Goal: Task Accomplishment & Management: Manage account settings

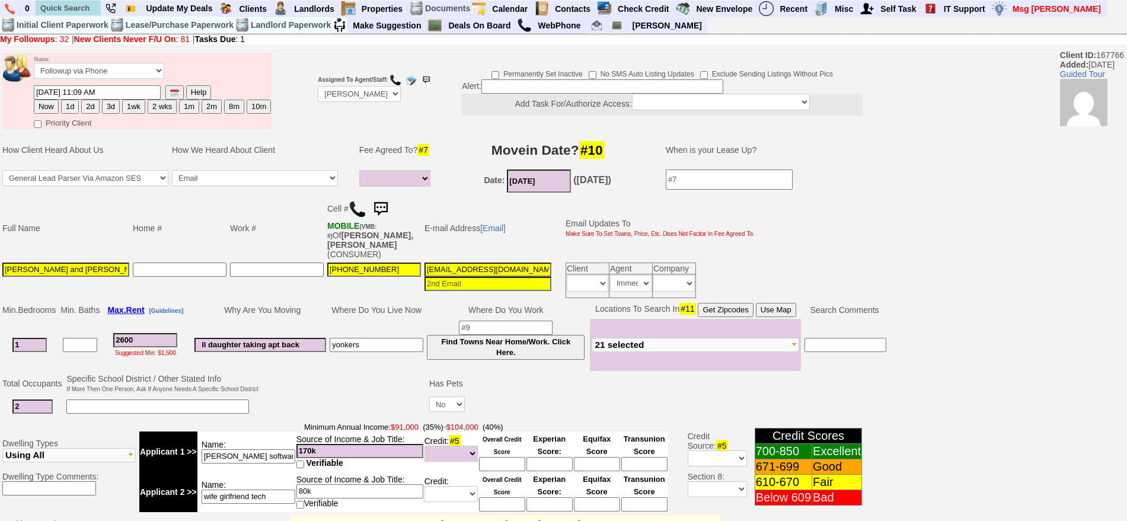
select select
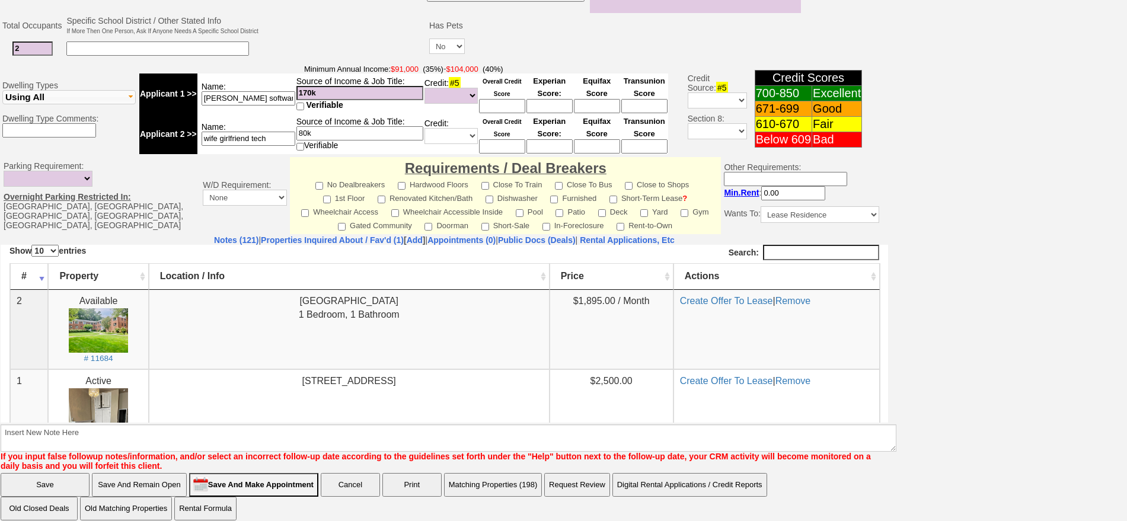
scroll to position [358, 0]
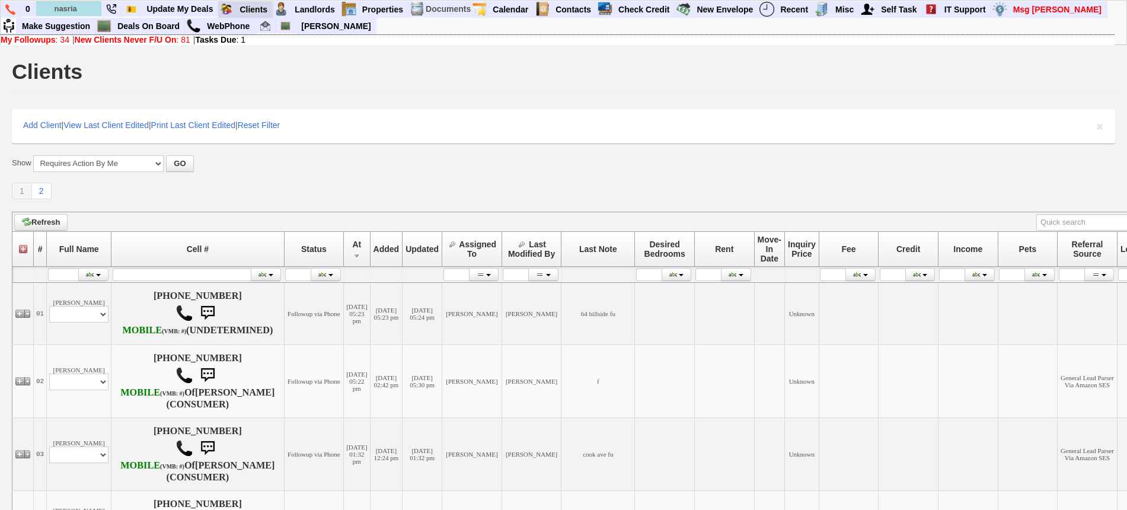
click at [0, 0] on blink "Requires Action By Me (34)" at bounding box center [0, 0] width 0 height 0
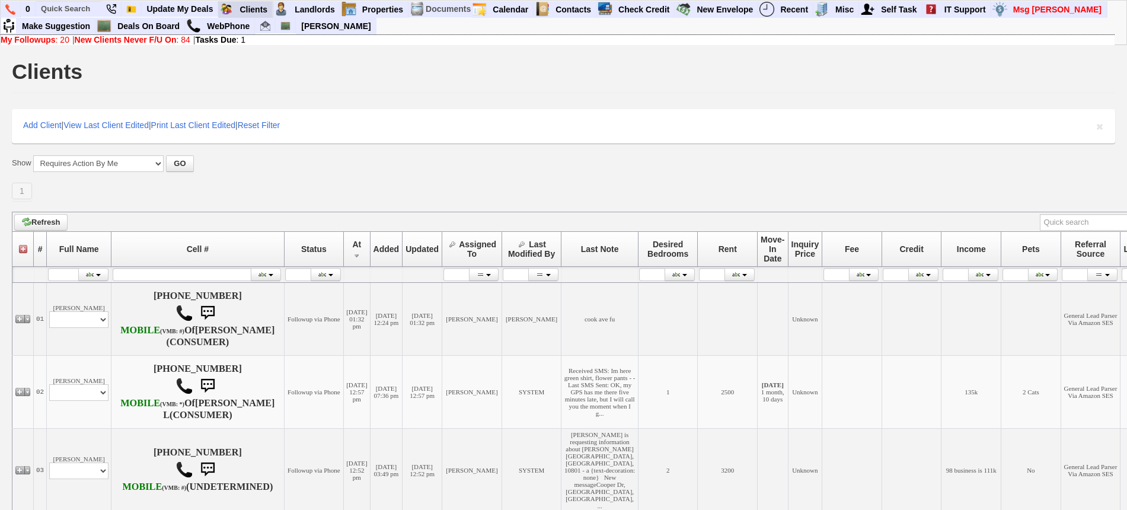
click at [0, 0] on link "Add New Client" at bounding box center [0, 0] width 0 height 0
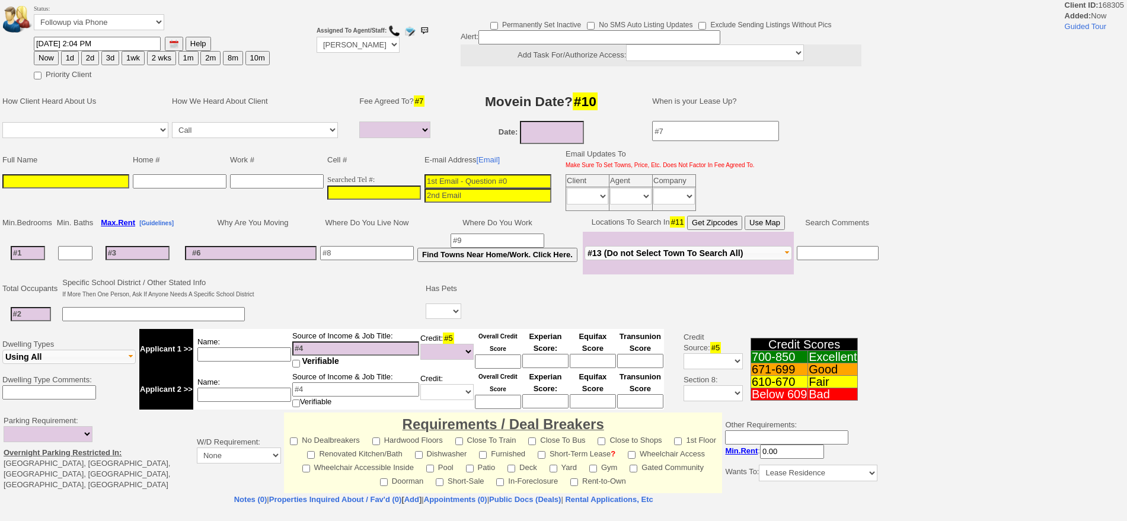
select select
click at [390, 189] on input "___-___-____" at bounding box center [374, 193] width 94 height 14
paste input "914-648-2509"
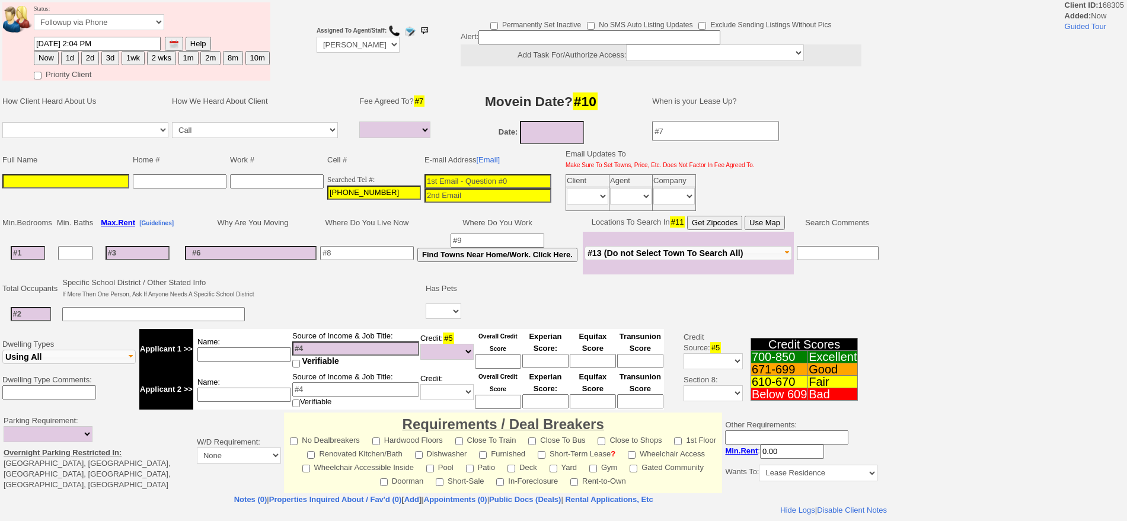
type input "914-648-2509"
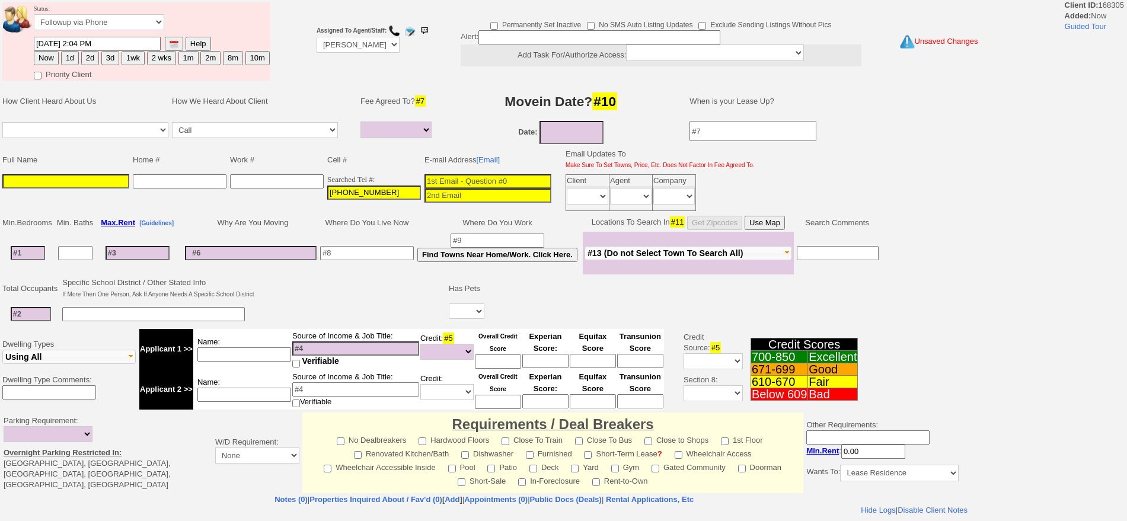
click at [109, 183] on input at bounding box center [65, 181] width 127 height 14
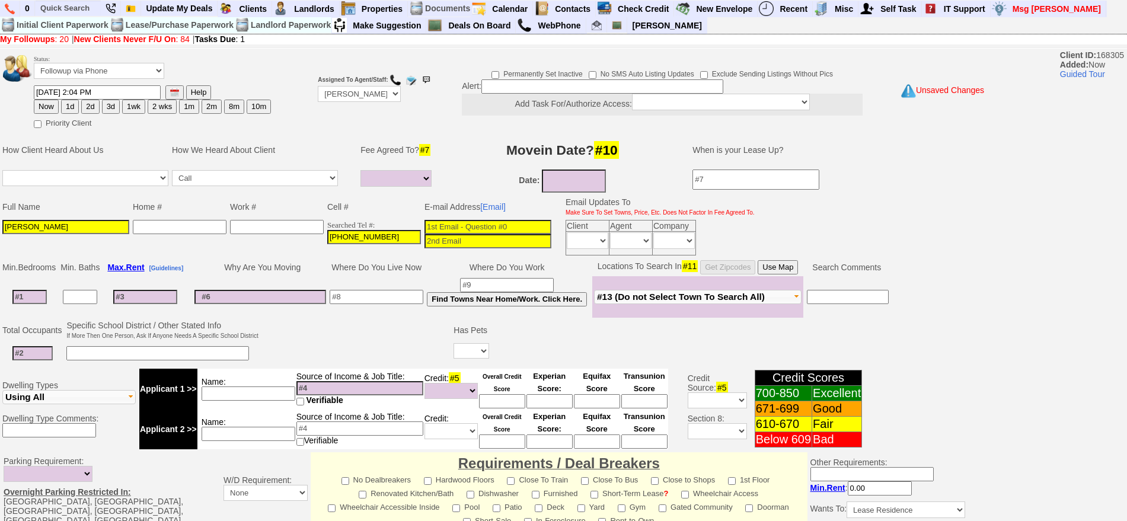
type input "[PERSON_NAME]"
click at [291, 226] on input "___-___-____" at bounding box center [277, 227] width 94 height 14
paste input "[PHONE_NUMBER]"
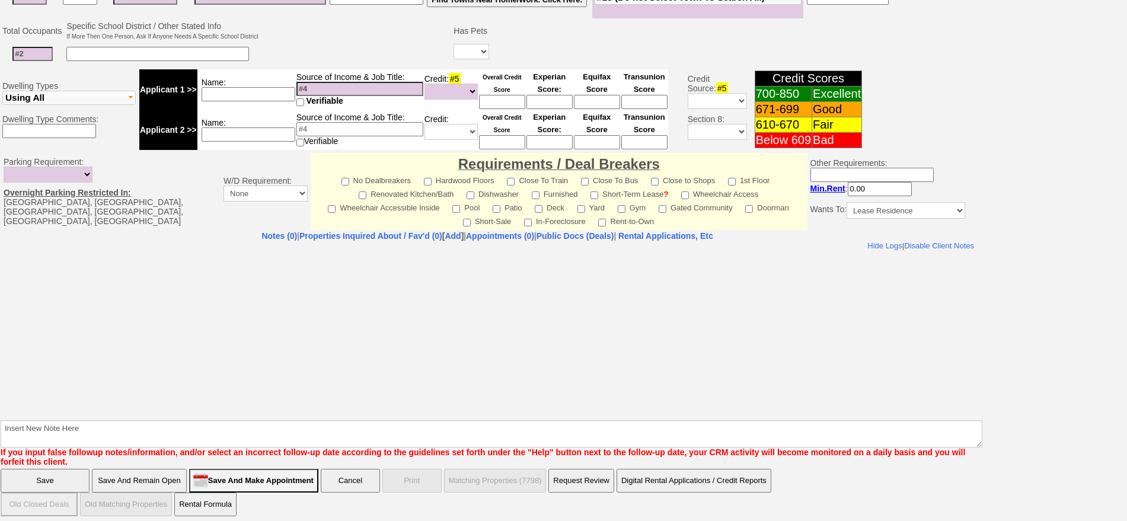
type input "[PHONE_NUMBER]"
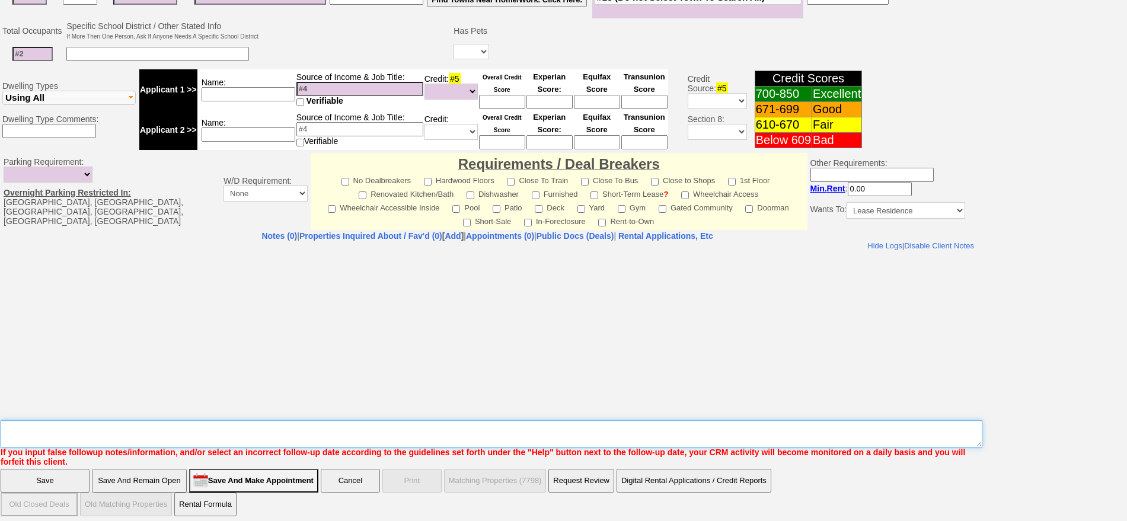
click at [612, 428] on textarea "Insert New Note Here" at bounding box center [492, 433] width 982 height 27
type textarea "work number is someone else same client?"
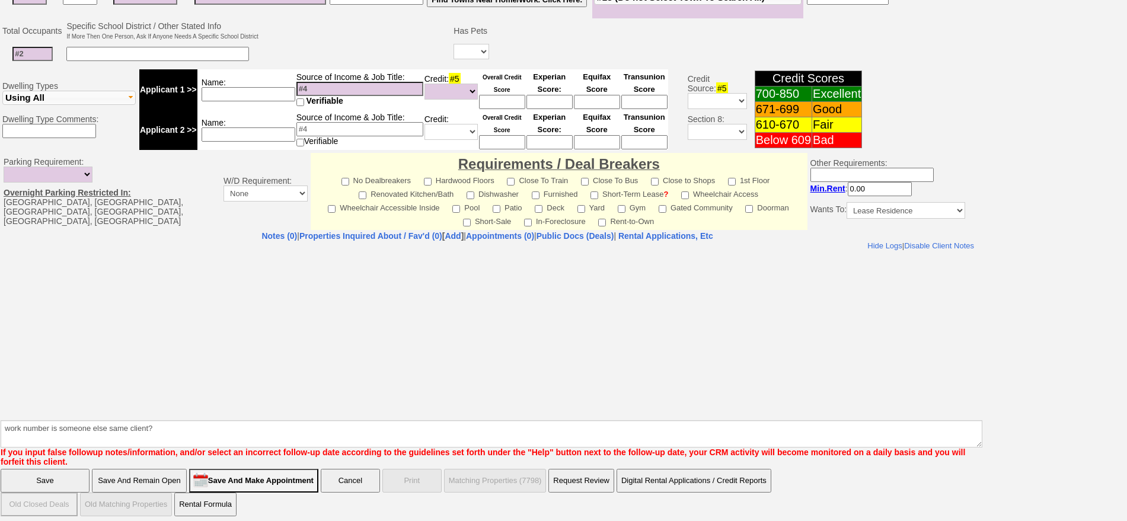
click at [145, 479] on input "Save And Remain Open" at bounding box center [139, 481] width 95 height 24
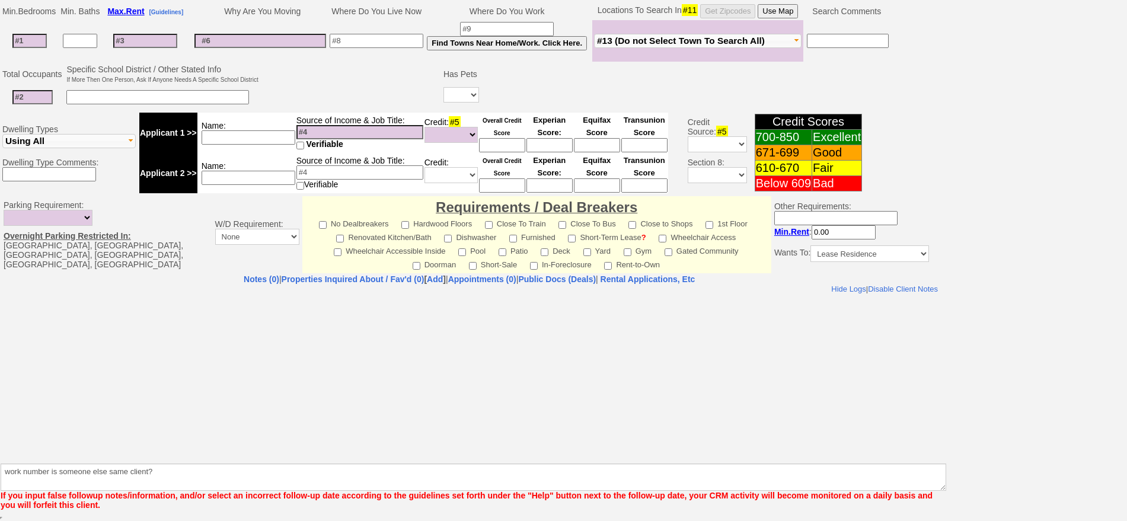
scroll to position [256, 0]
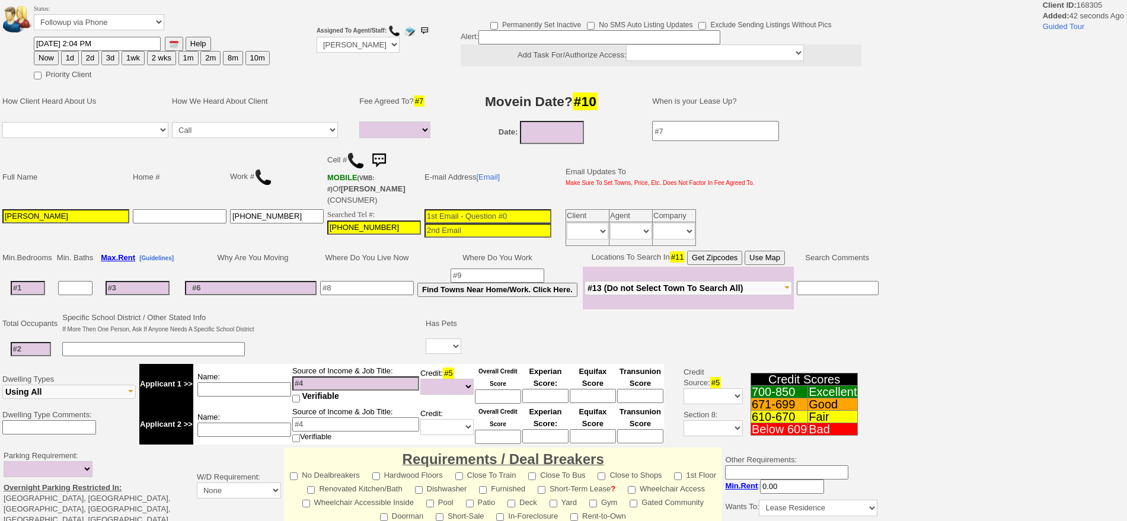
select select
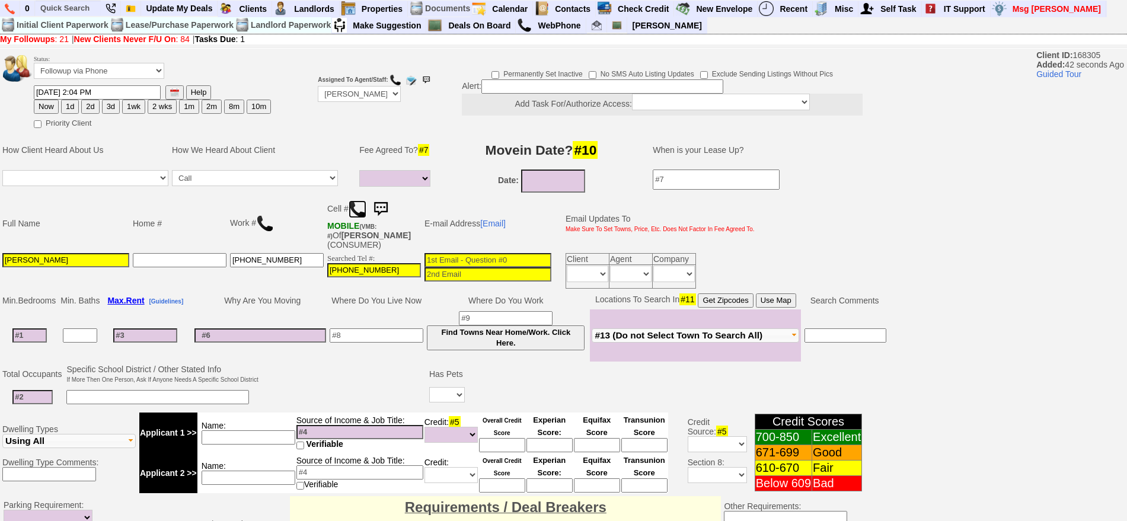
click at [361, 201] on img at bounding box center [358, 209] width 18 height 18
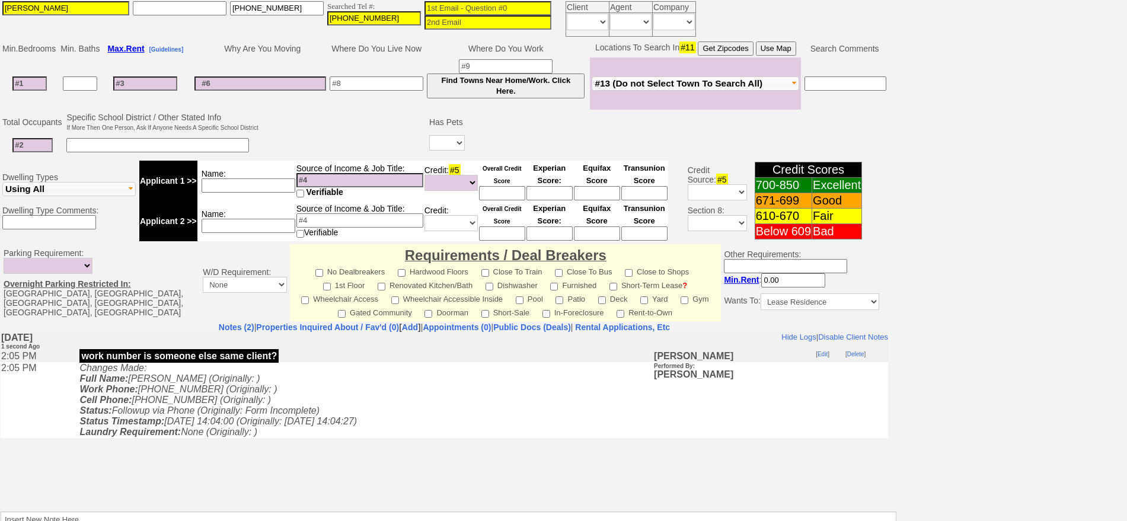
scroll to position [336, 0]
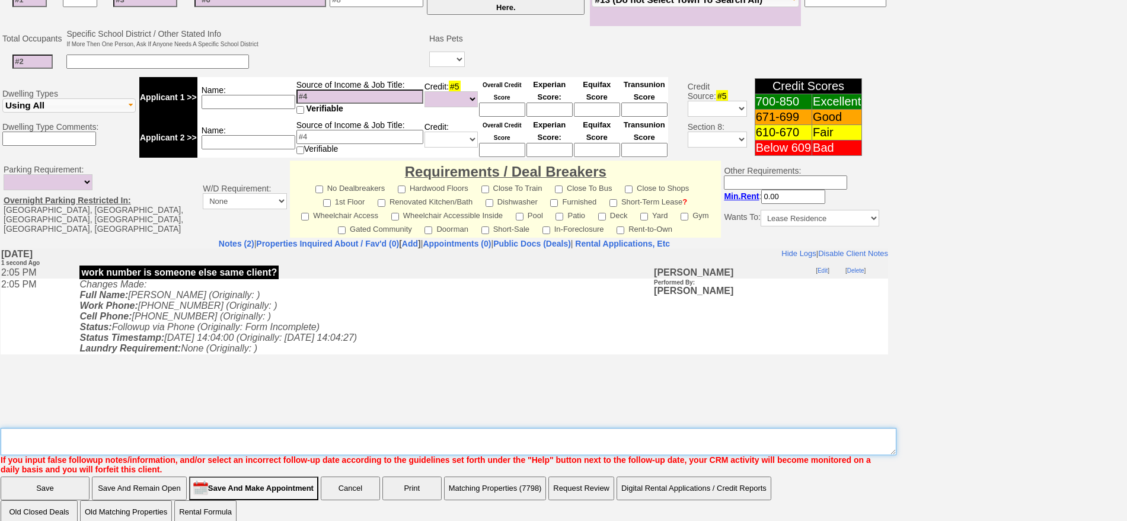
click at [525, 437] on textarea "Insert New Note Here" at bounding box center [449, 441] width 896 height 27
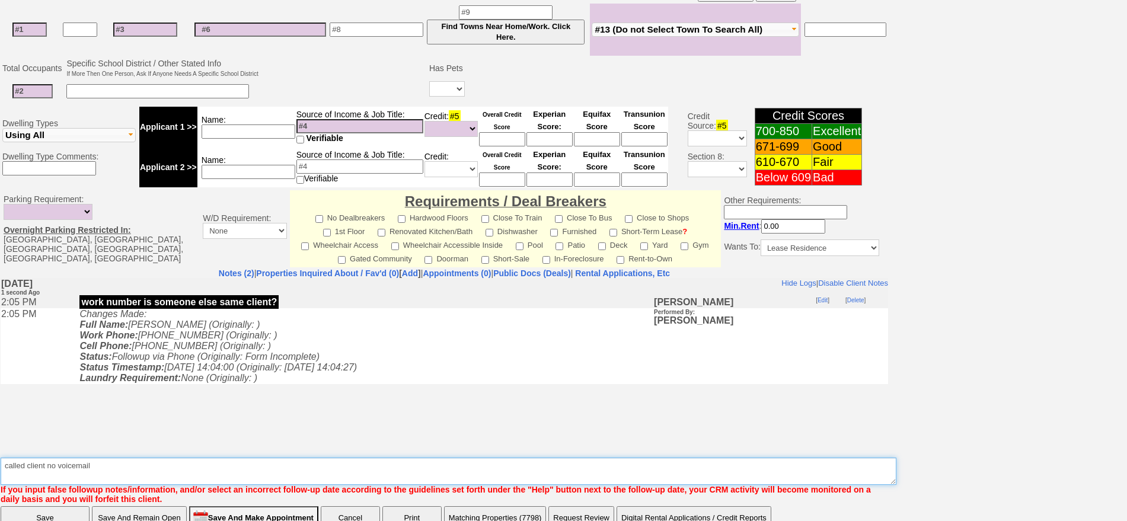
scroll to position [349, 0]
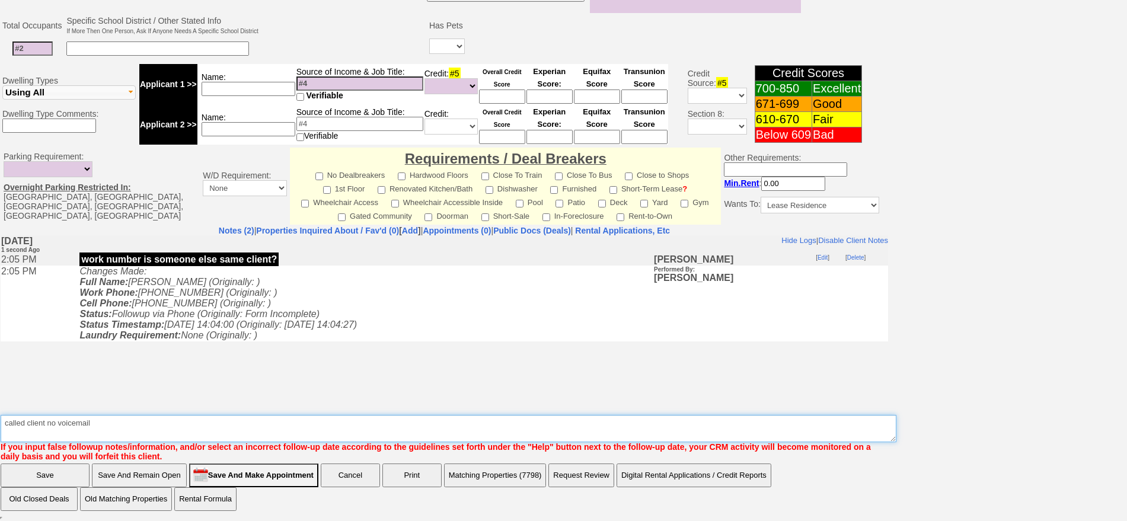
click at [141, 428] on textarea "Insert New Note Here" at bounding box center [449, 428] width 896 height 27
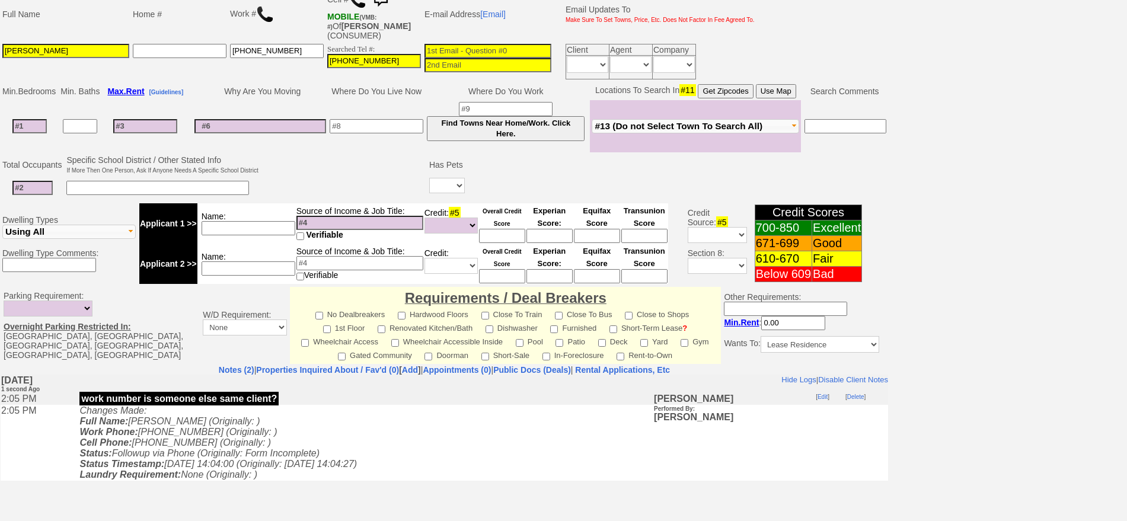
scroll to position [0, 0]
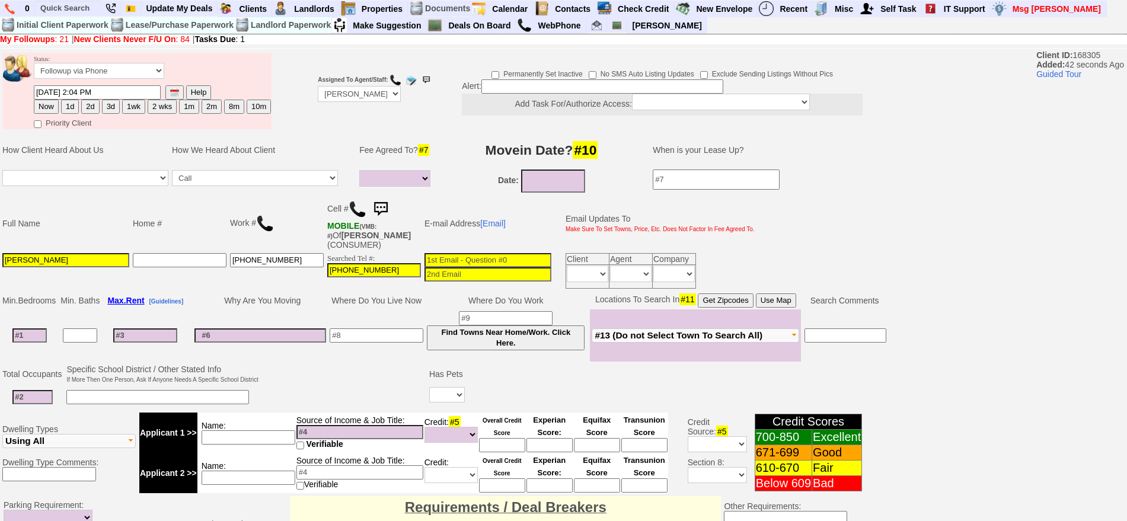
type textarea "called client no voicemail will call again"
click at [88, 101] on button "2d" at bounding box center [90, 107] width 18 height 14
type input "10/06/2025 02:05 PM"
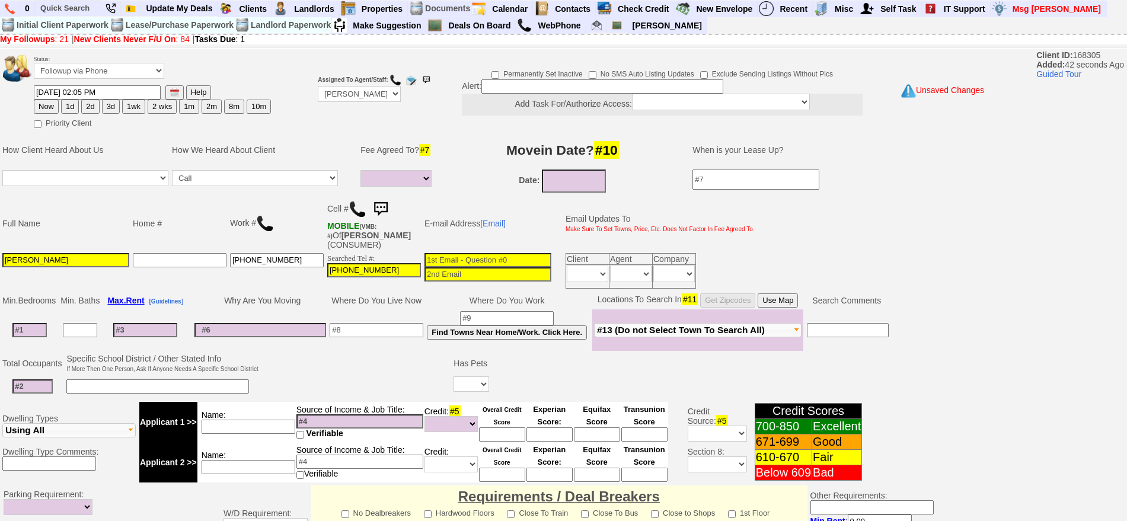
scroll to position [333, 0]
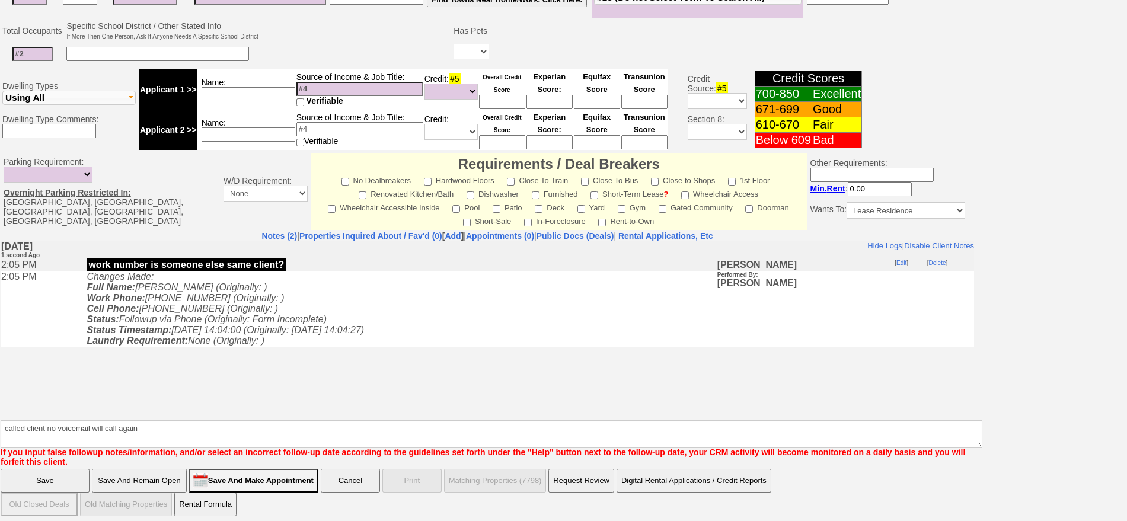
click at [56, 470] on input "Save" at bounding box center [45, 481] width 89 height 24
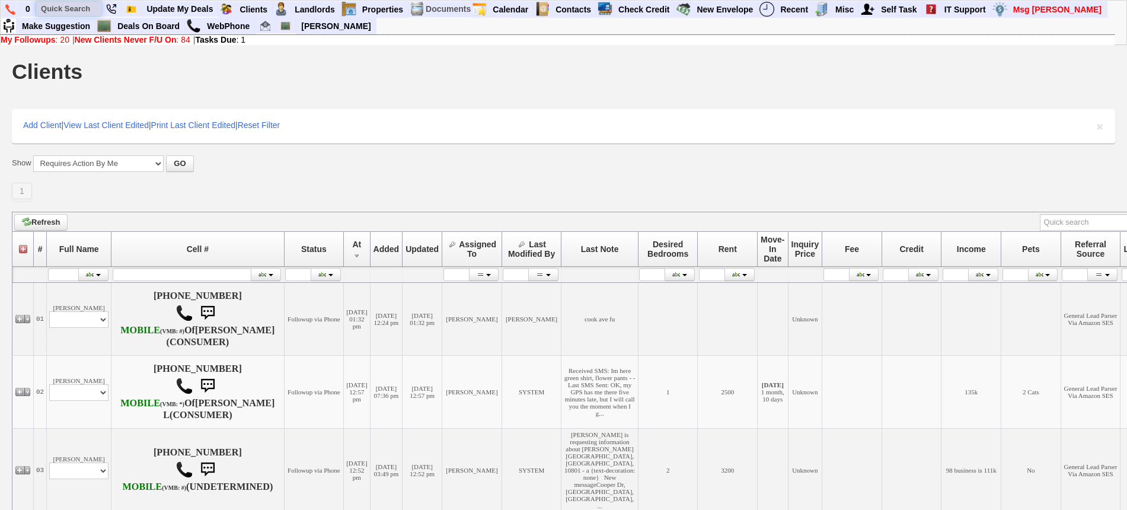
click at [62, 4] on input "text" at bounding box center [68, 8] width 65 height 15
paste input "347-573-2769"
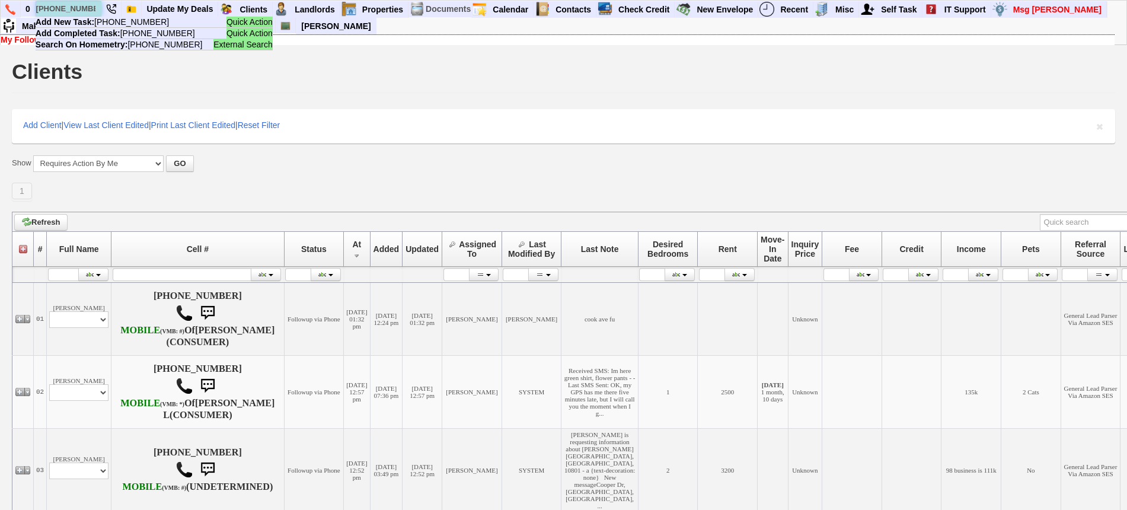
click at [78, 9] on input "347-573-2769" at bounding box center [68, 8] width 65 height 15
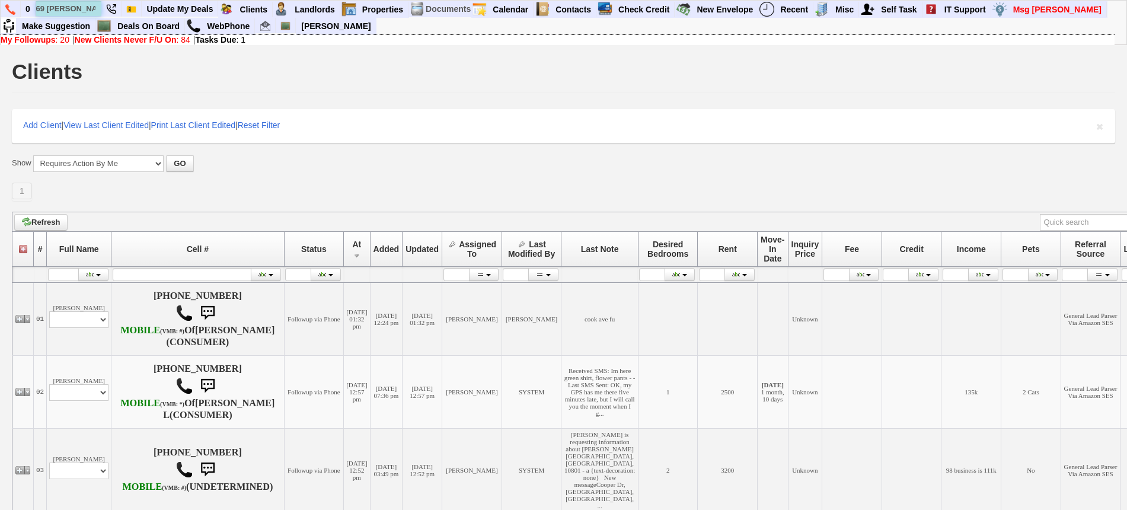
click at [91, 11] on input "69 ardell" at bounding box center [68, 8] width 65 height 15
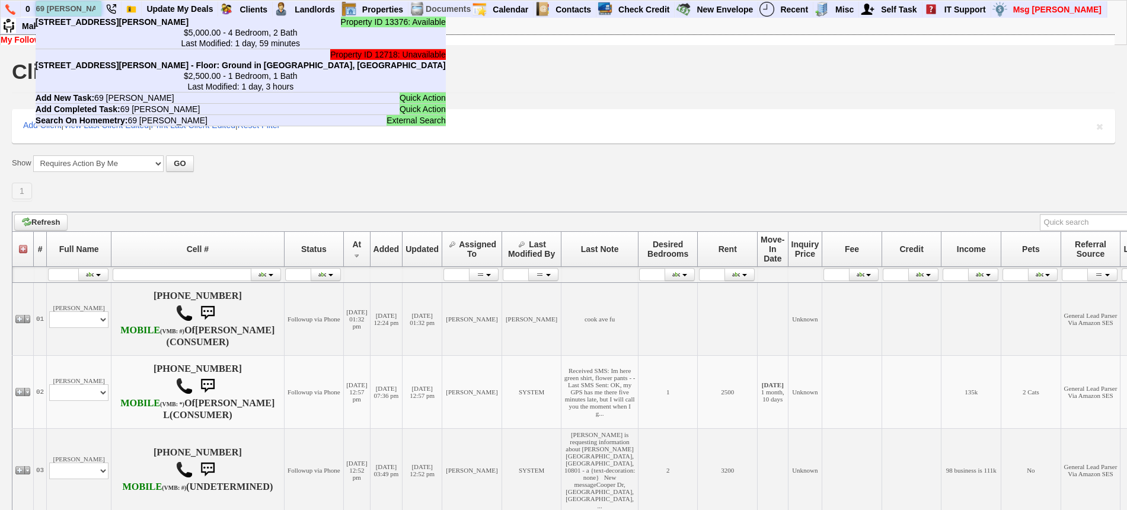
click at [86, 7] on input "69 ardell" at bounding box center [68, 8] width 65 height 15
type input "69 ardell"
click at [99, 27] on b "69 Ardell Rd - Floor: 1 & 2 in Bronxville, NY" at bounding box center [112, 21] width 153 height 9
click at [82, 2] on input "text" at bounding box center [68, 8] width 65 height 15
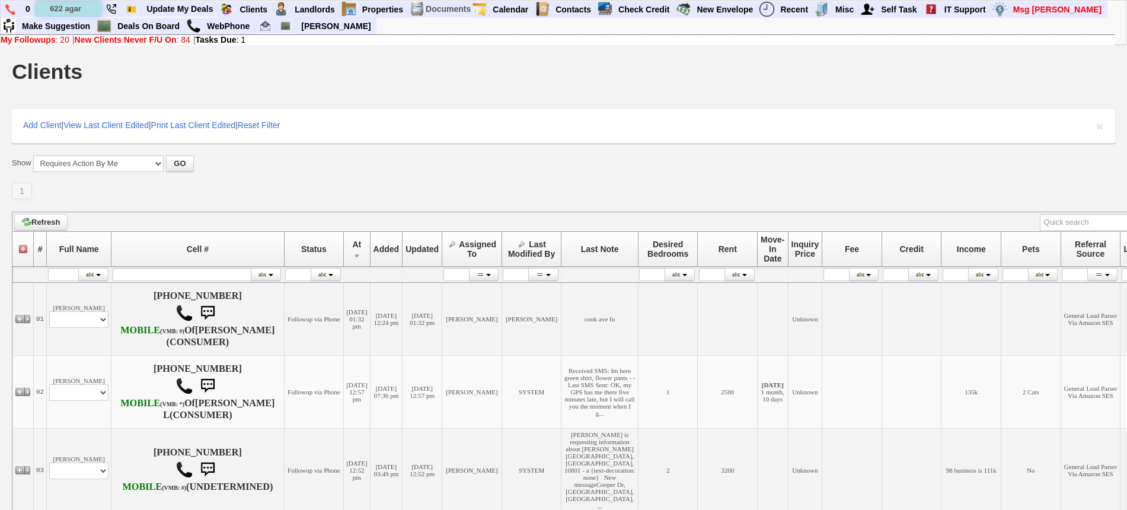
click at [89, 8] on input "622 agar" at bounding box center [68, 8] width 65 height 15
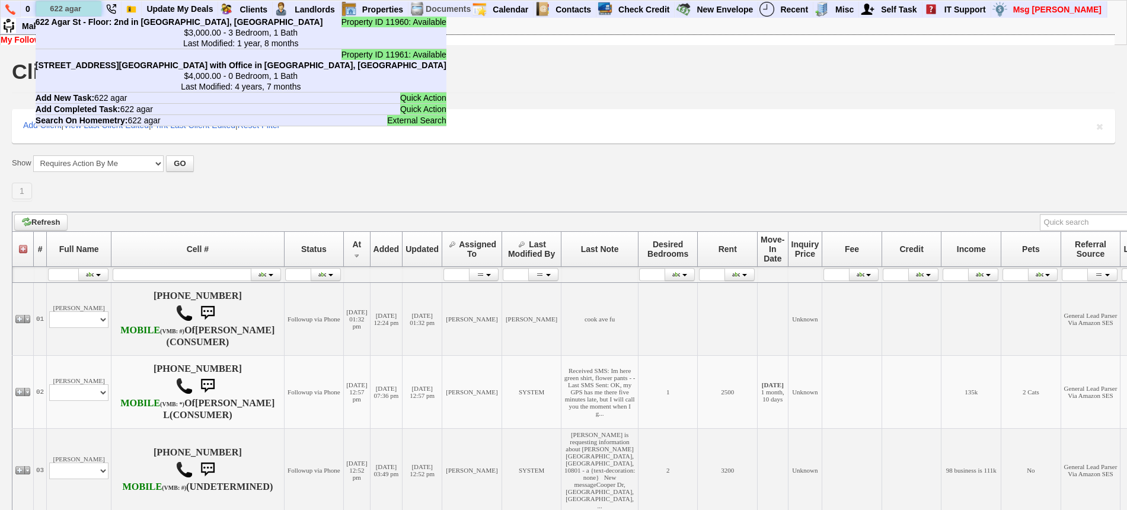
type input "622 agar"
click at [98, 27] on b "622 Agar St - Floor: 2nd in Yonkers, NY" at bounding box center [180, 21] width 288 height 9
click at [96, 70] on li "Property ID 11961: Available 622 Agar St Industrial Land with Office in Yonkers…" at bounding box center [241, 70] width 411 height 43
click at [71, 1] on input "text" at bounding box center [68, 8] width 65 height 15
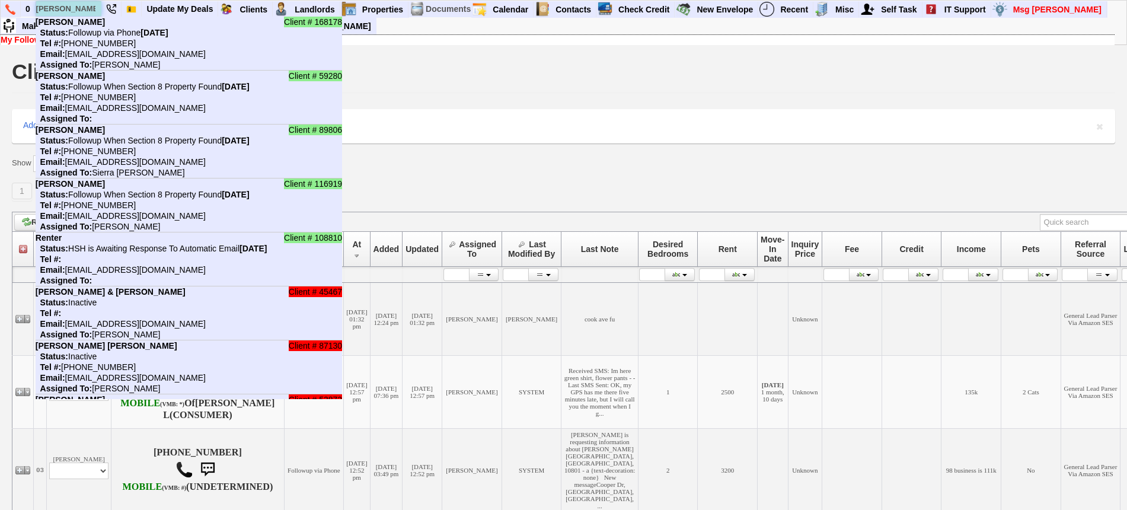
type input "LARA"
click at [87, 24] on li "Client # 168178 Lara Iroko Status: Followup via Phone Monday, October 6th, 2025…" at bounding box center [189, 44] width 307 height 54
click at [87, 7] on input "text" at bounding box center [68, 8] width 65 height 15
paste input "347-818-5649"
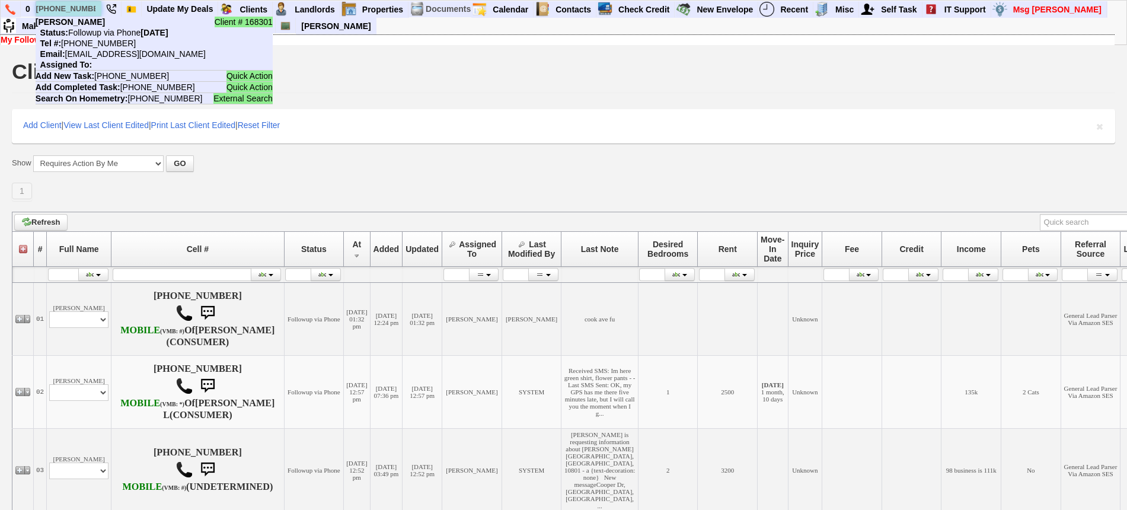
type input "347-818-5649"
click at [101, 31] on nobr "Status: Followup via Phone Saturday, October 4th, 2025" at bounding box center [102, 32] width 133 height 9
click at [90, 2] on input "text" at bounding box center [68, 8] width 65 height 15
paste input "718-696-9218"
type input "718-696-9218"
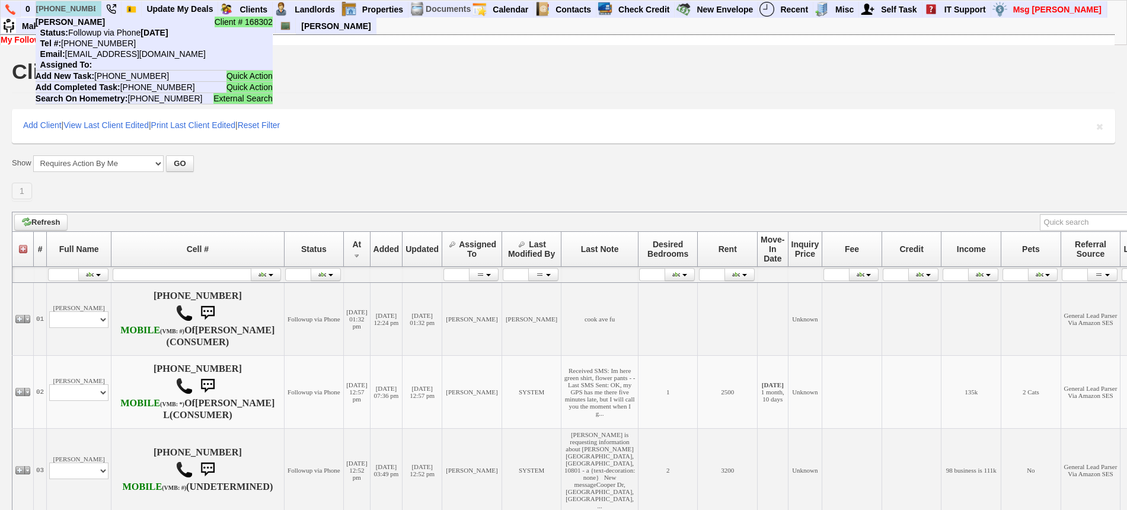
click at [101, 29] on nobr "Status: Followup via Phone Saturday, October 4th, 2025" at bounding box center [102, 32] width 133 height 9
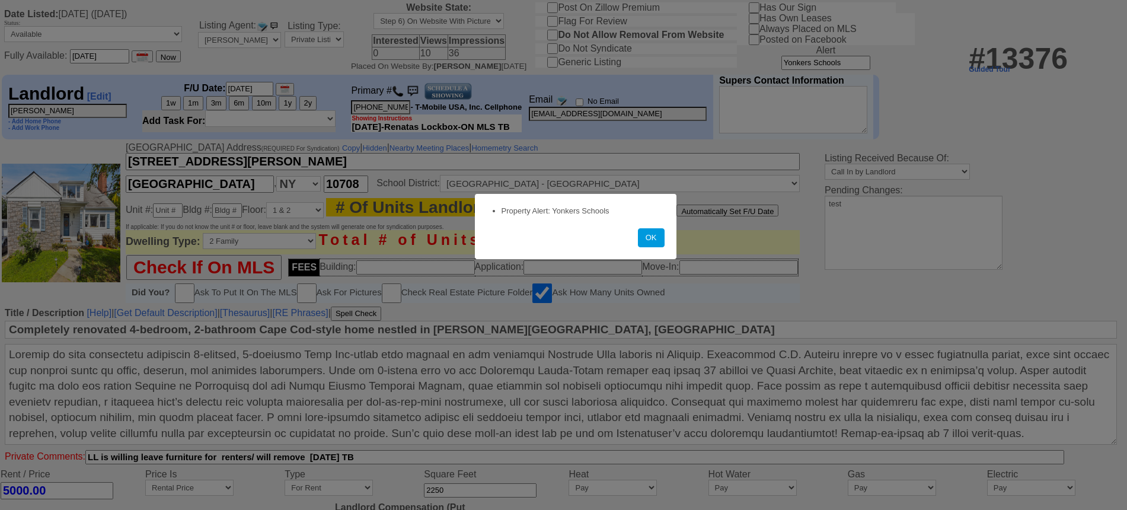
click at [654, 240] on button "OK" at bounding box center [651, 237] width 27 height 19
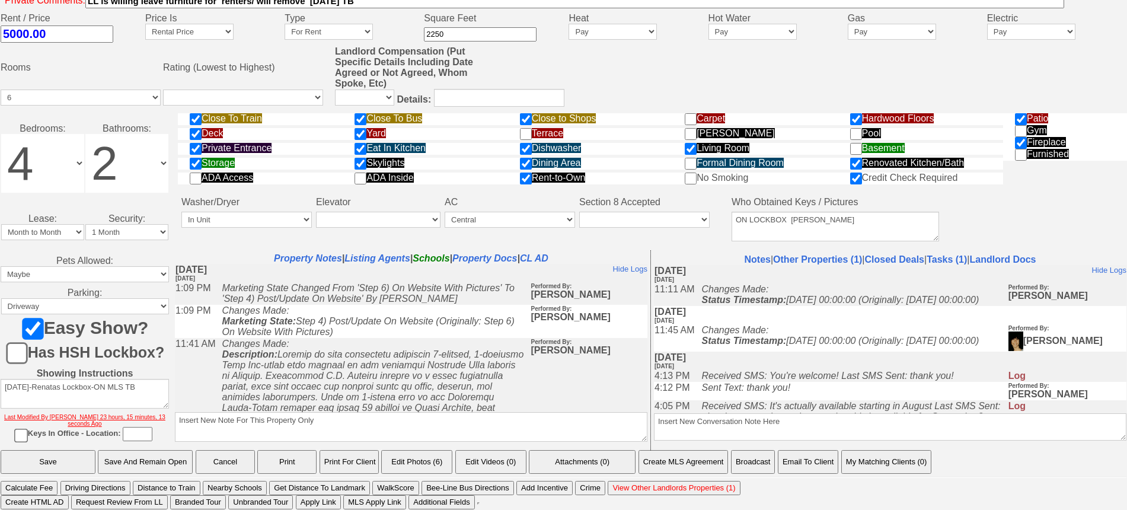
scroll to position [515, 0]
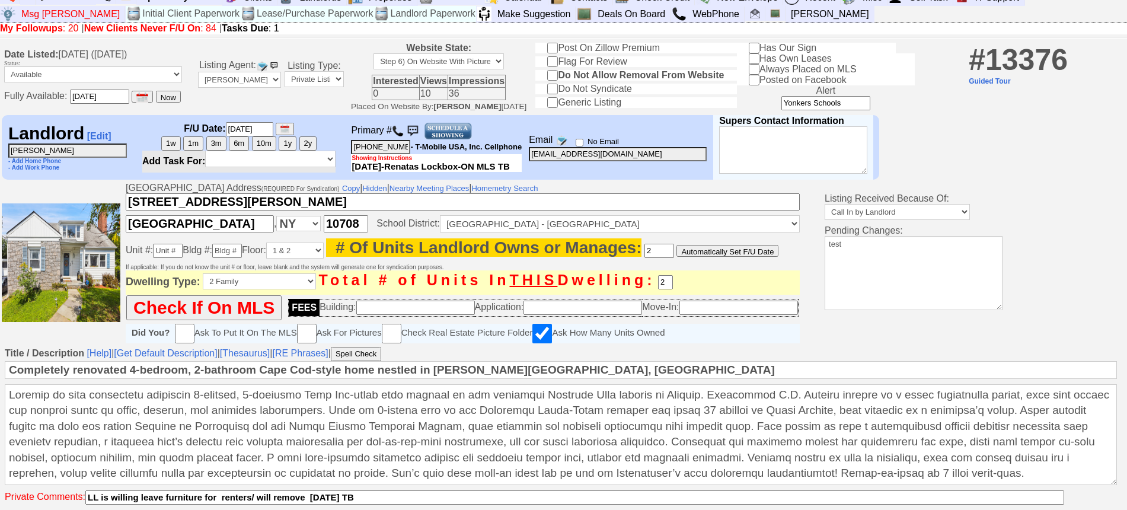
scroll to position [0, 0]
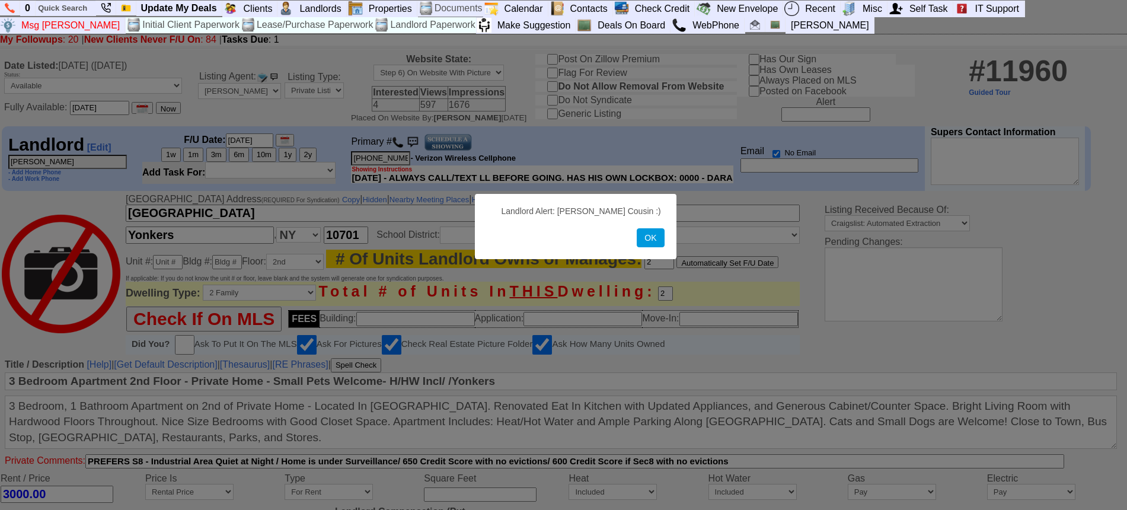
click at [654, 244] on button "OK" at bounding box center [650, 237] width 27 height 19
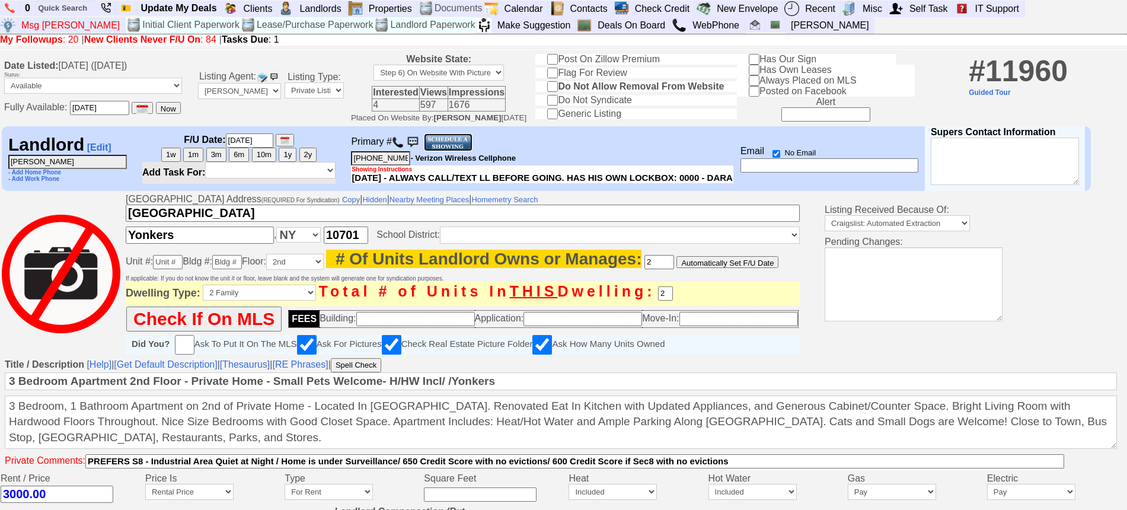
click at [466, 140] on img at bounding box center [448, 142] width 49 height 18
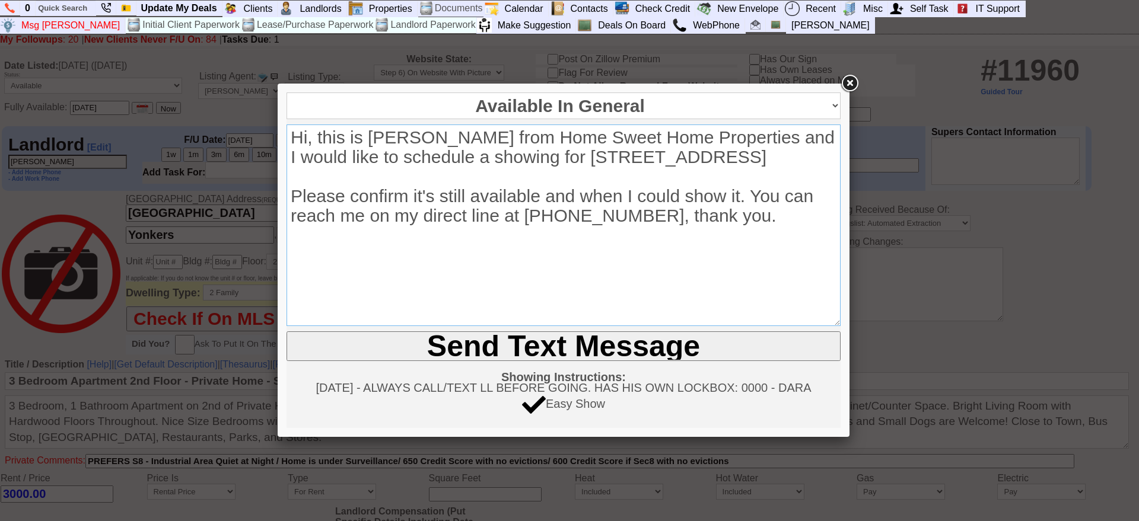
click at [732, 159] on textarea "Hi, this is Jorge Guerrero from Home Sweet Home Properties and I would like to …" at bounding box center [563, 226] width 554 height 202
drag, startPoint x: 729, startPoint y: 157, endPoint x: 674, endPoint y: 155, distance: 55.8
click at [674, 155] on textarea "Hi, this is Jorge Guerrero from Home Sweet Home Properties and I would like to …" at bounding box center [563, 226] width 554 height 202
drag, startPoint x: 575, startPoint y: 153, endPoint x: 397, endPoint y: 150, distance: 177.3
click at [397, 150] on textarea "Hi, this is Jorge Guerrero from Home Sweet Home Properties and I would like to …" at bounding box center [563, 226] width 554 height 202
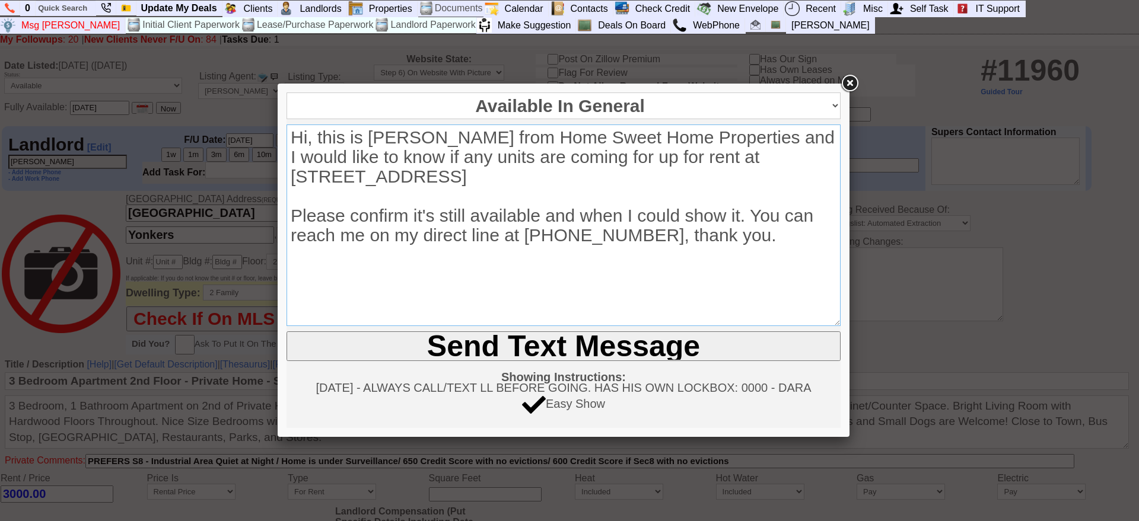
type textarea "Hi, this is Jorge Guerrero from Home Sweet Home Properties and I would like to …"
click at [566, 342] on input "Send Text Message" at bounding box center [563, 347] width 554 height 30
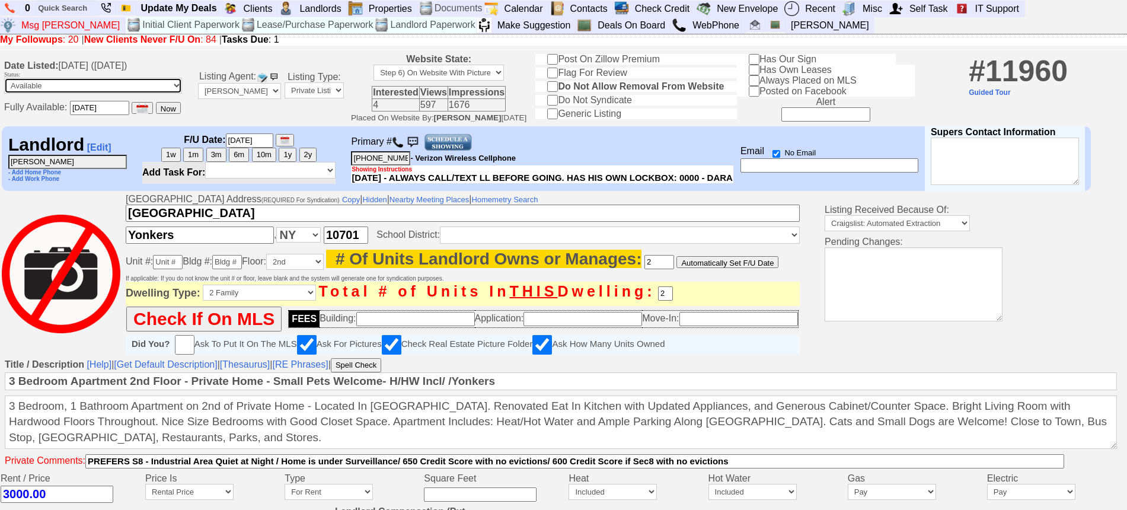
click at [115, 85] on select "Available Unavailable - Do Not Select If Deal Pending Form Incomplete" at bounding box center [93, 86] width 178 height 16
select select "Unavailable"
click at [4, 78] on select "Available Unavailable - Do Not Select If Deal Pending Form Incomplete" at bounding box center [93, 86] width 178 height 16
type input "03/21/2026"
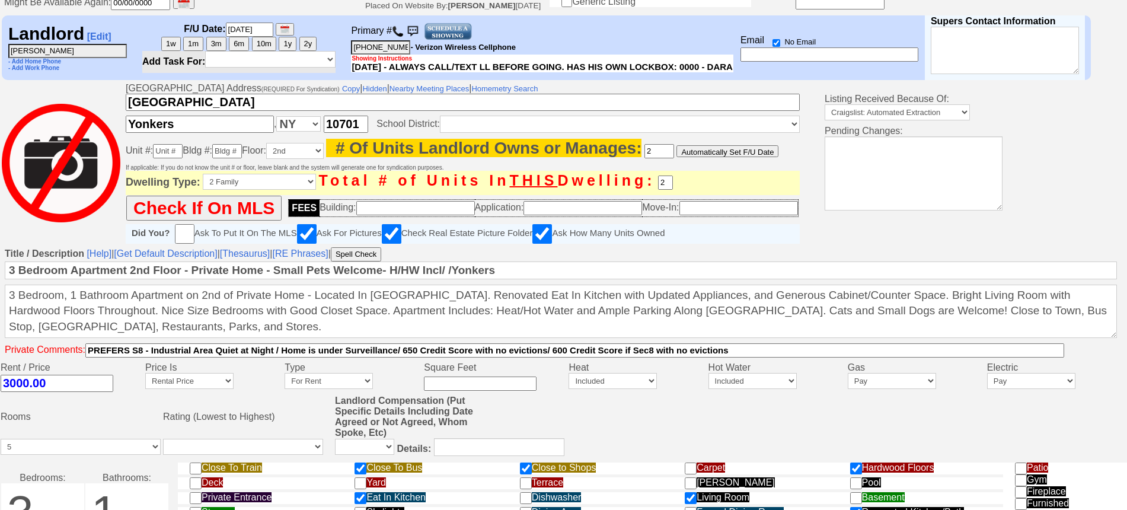
scroll to position [490, 0]
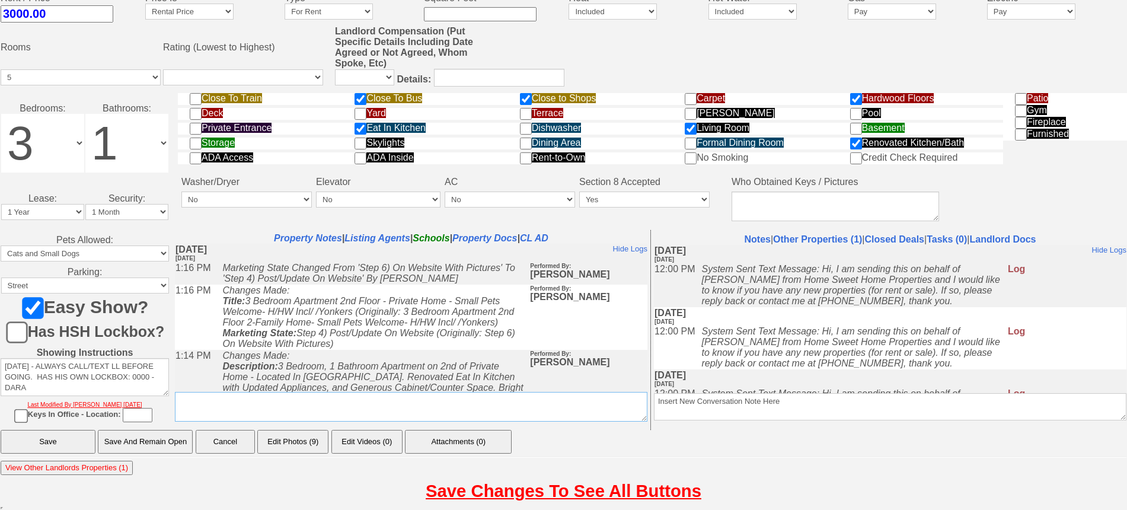
click at [404, 407] on textarea "Insert New Note For This Property Only" at bounding box center [411, 407] width 473 height 30
paste textarea "4 YEARS OLD LISTING REMOVED TXT SENT TO LL TO CHECK AVAILBALITY 10/4 JORGE"
type textarea "4 YEARS OLD LISTING REMOVED TXT SENT TO LL TO CHECK AVAILBALITY 10/4 JORGE"
click at [831, 400] on textarea "Insert New Conversation Note Here" at bounding box center [890, 406] width 473 height 27
paste textarea "4 YEARS OLD LISTING REMOVED TXT SENT TO LL TO CHECK AVAILBALITY 10/4 JORGE"
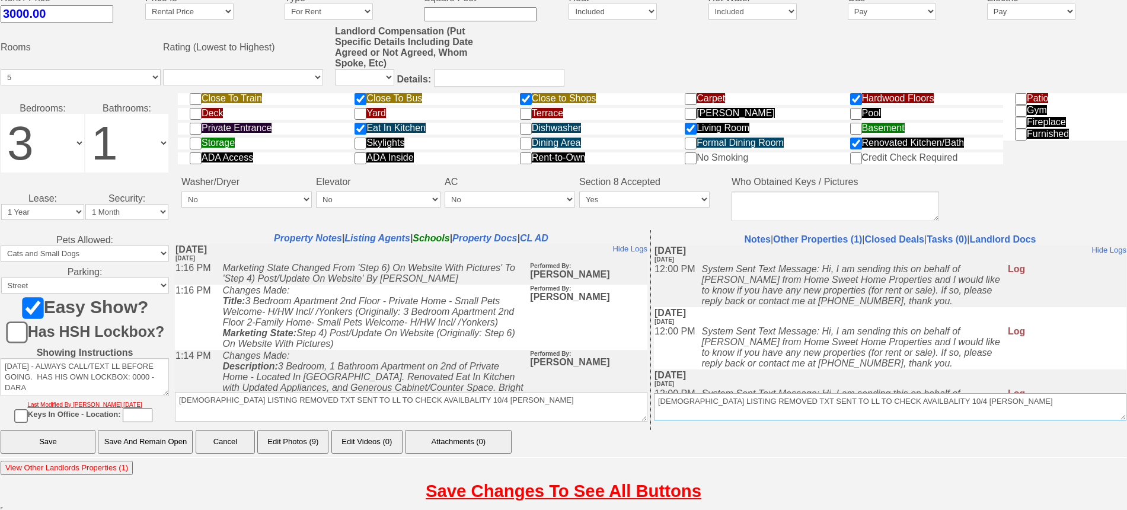
drag, startPoint x: 693, startPoint y: 401, endPoint x: 629, endPoint y: 404, distance: 63.5
click at [629, 404] on tr "Property Notes | Listing Agents | Schools | Property Docs | CL AD Insert New No…" at bounding box center [651, 330] width 958 height 200
type textarea "OLD LISTING REMOVED TXT SENT TO LL TO CHECK AVAILBALITY 10/4 JORGE"
drag, startPoint x: 212, startPoint y: 400, endPoint x: 148, endPoint y: 396, distance: 63.6
click at [148, 396] on tr "Pets Allowed: None Cats Small Dogs Cats and Small Dogs Pets Allowed Maybe Extra…" at bounding box center [564, 330] width 1126 height 200
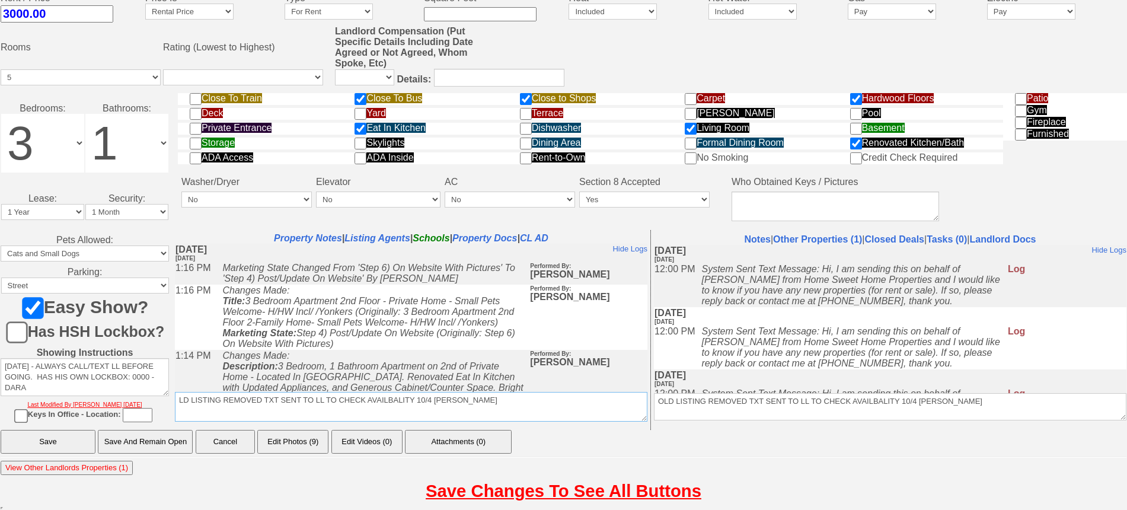
click at [177, 403] on textarea "Insert New Note For This Property Only" at bounding box center [411, 407] width 473 height 30
type textarea "OLD LISTING REMOVED TXT SENT TO LL TO CHECK AVAILBALITY 10/4 JORGE"
click at [173, 440] on input "Save And Remain Open" at bounding box center [145, 442] width 95 height 24
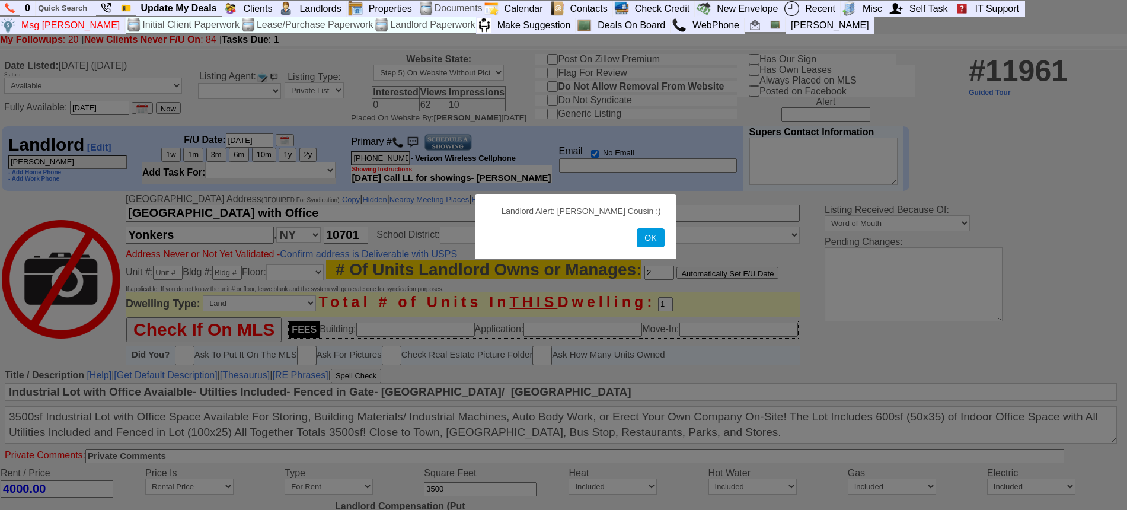
click at [646, 246] on button "OK" at bounding box center [650, 237] width 27 height 19
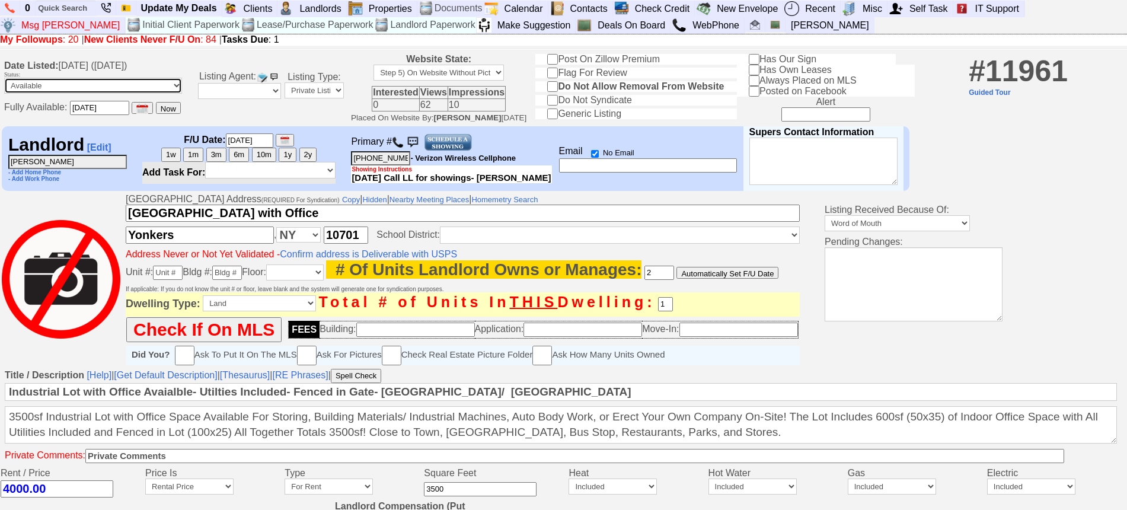
click at [122, 88] on select "Available Unavailable - Do Not Select If Deal Pending Form Incomplete" at bounding box center [93, 86] width 178 height 16
select select "Unavailable"
click at [4, 78] on select "Available Unavailable - Do Not Select If Deal Pending Form Incomplete" at bounding box center [93, 86] width 178 height 16
type input "[DATE]"
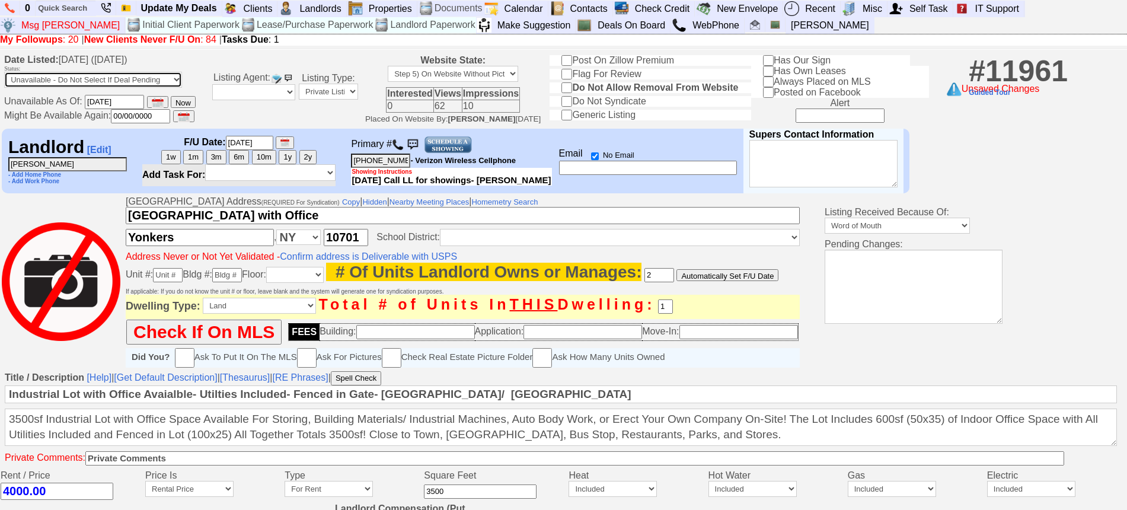
scroll to position [485, 0]
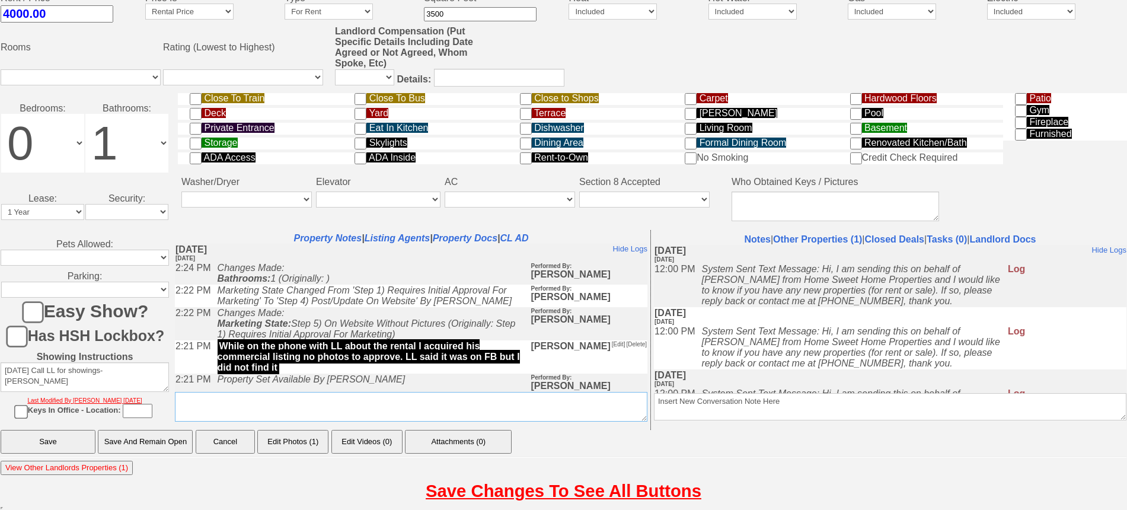
click at [529, 403] on textarea "Insert New Note For This Property Only" at bounding box center [411, 407] width 473 height 30
drag, startPoint x: 529, startPoint y: 403, endPoint x: 82, endPoint y: 422, distance: 447.6
click at [82, 422] on tr "Pets Allowed: None Cats Small Dogs Cats and Small Dogs Pets Allowed Maybe Extra…" at bounding box center [564, 330] width 1126 height 200
type textarea "4 YEARS OLD LISTING REMOVED TXT SENT TO LL TO CHECK AVAILBALITY"
click at [671, 414] on textarea "Insert New Conversation Note Here" at bounding box center [890, 406] width 473 height 27
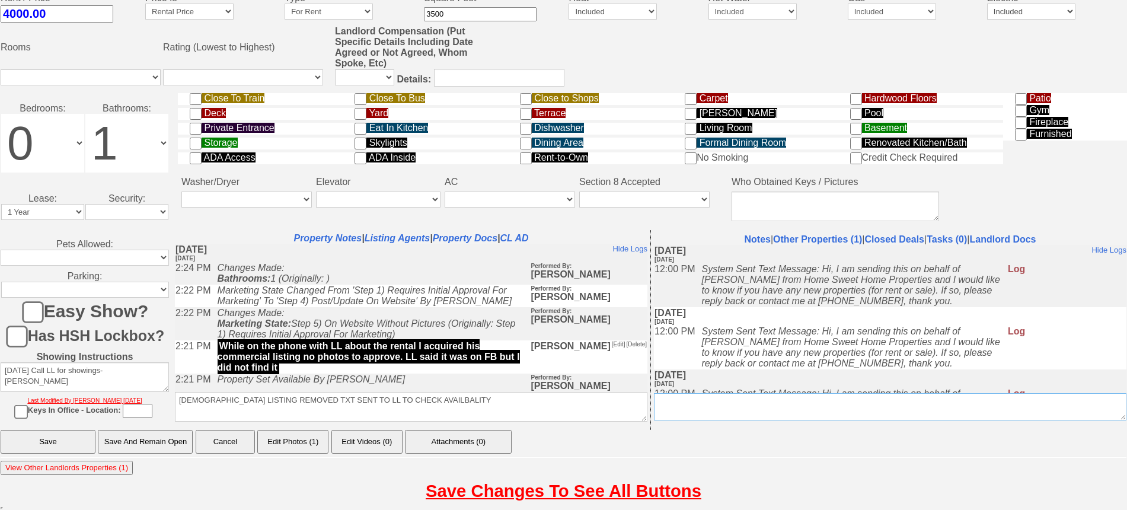
paste textarea "4 YEARS OLD LISTING REMOVED TXT SENT TO LL TO CHECK AVAILBALITY"
type textarea "4 YEARS OLD LISTING REMOVED TXT SENT TO LL TO CHECK AVAILBALITY"
click at [557, 402] on textarea "Insert New Note For This Property Only" at bounding box center [411, 407] width 473 height 30
drag, startPoint x: 558, startPoint y: 402, endPoint x: 51, endPoint y: 384, distance: 507.4
click at [51, 384] on tr "Pets Allowed: None Cats Small Dogs Cats and Small Dogs Pets Allowed Maybe Extra…" at bounding box center [564, 330] width 1126 height 200
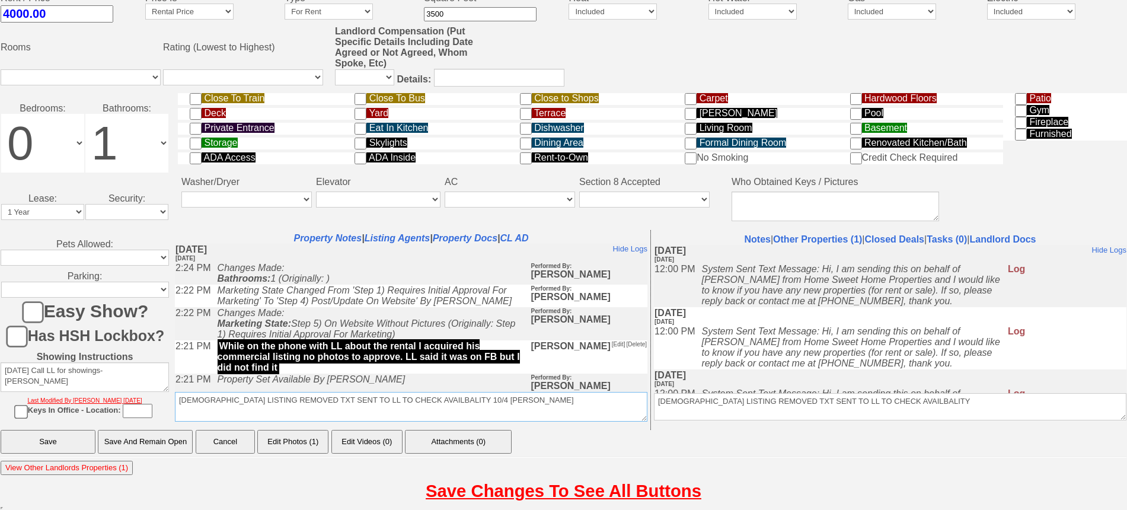
type textarea "4 YEARS OLD LISTING REMOVED TXT SENT TO LL TO CHECK AVAILBALITY 10/4 JORGE"
drag, startPoint x: 975, startPoint y: 401, endPoint x: 452, endPoint y: 402, distance: 523.1
click at [452, 402] on tr "Property Notes | Listing Agents | Property Docs | CL AD Insert New Note For Thi…" at bounding box center [651, 330] width 958 height 200
paste textarea "10/4 JORGE"
type textarea "4 YEARS OLD LISTING REMOVED TXT SENT TO LL TO CHECK AVAILBALITY 10/4 JORGE"
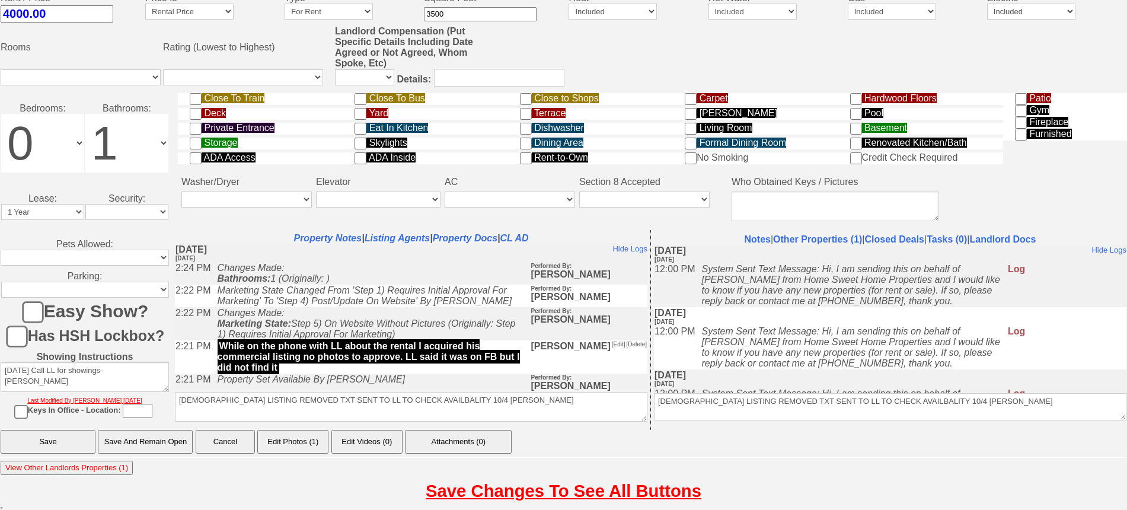
click at [162, 436] on input "Save And Remain Open" at bounding box center [145, 442] width 95 height 24
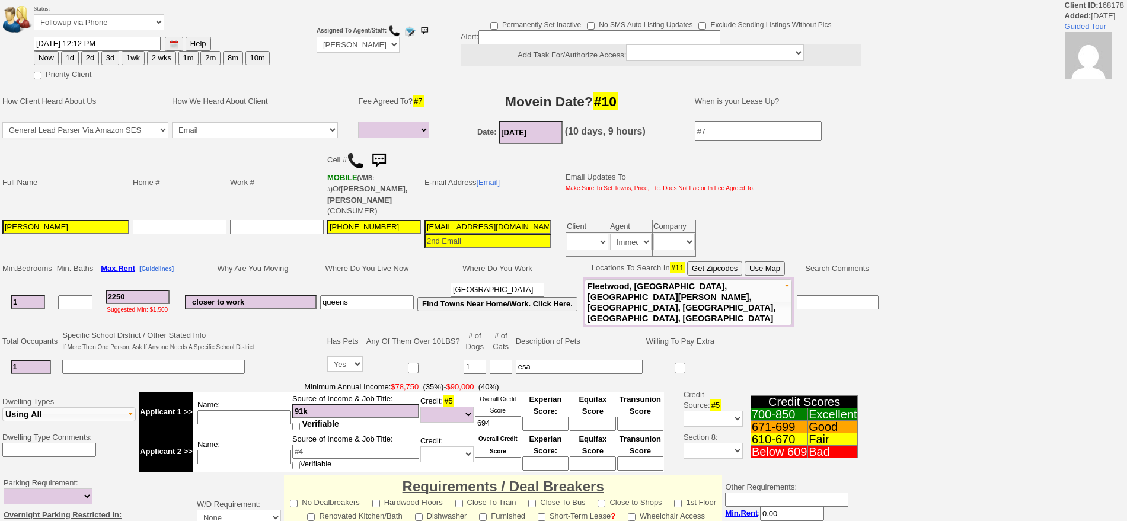
select select
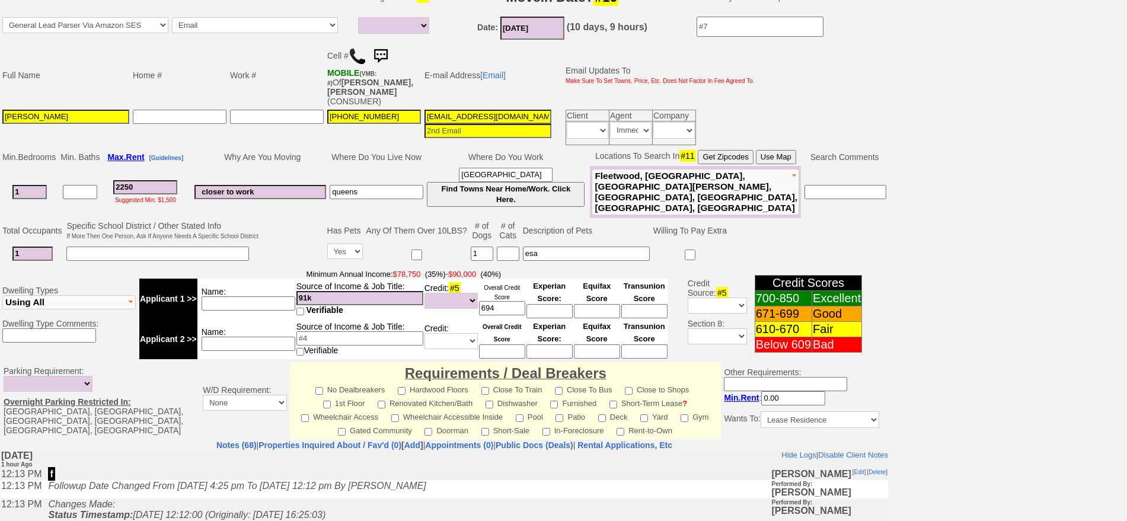
scroll to position [49, 0]
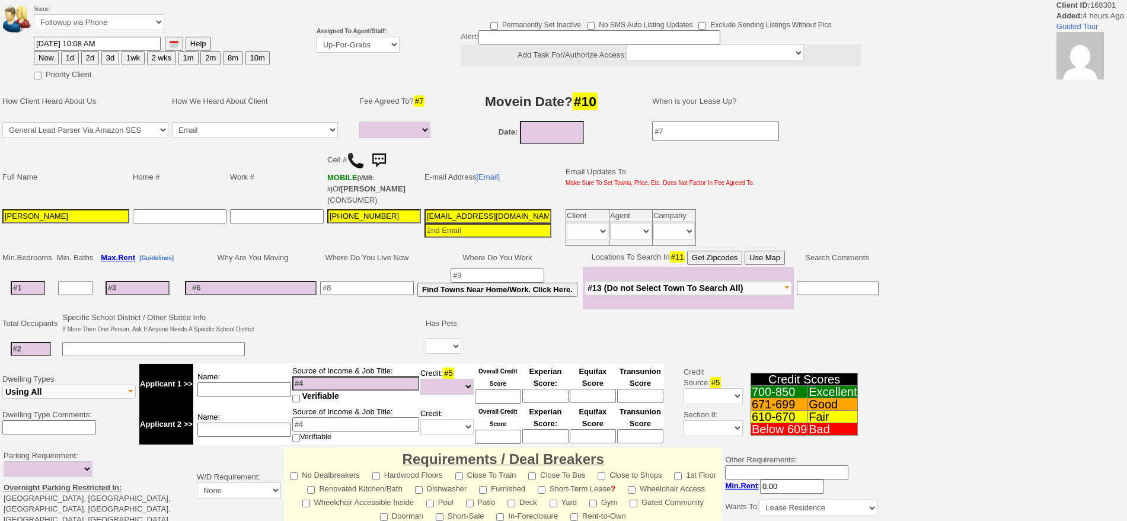
select select
click at [351, 51] on select "Up-For-Grabs ***** STAFF ***** [PERSON_NAME] [PHONE_NUMBER] [PERSON_NAME] [PHON…" at bounding box center [358, 45] width 83 height 16
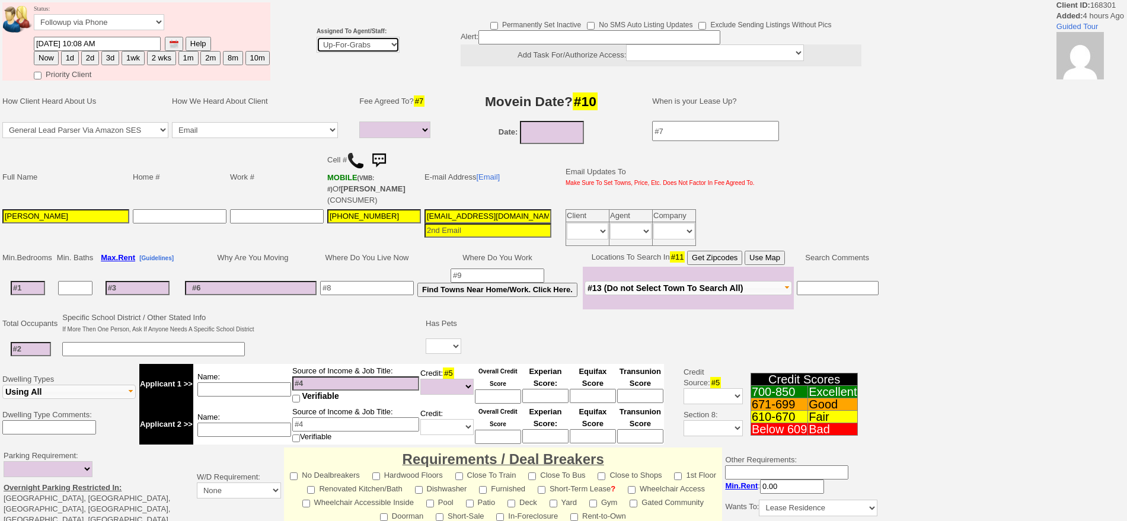
select select "148"
click at [317, 37] on select "Up-For-Grabs ***** STAFF ***** [PERSON_NAME] [PHONE_NUMBER] [PERSON_NAME] [PHON…" at bounding box center [358, 45] width 83 height 16
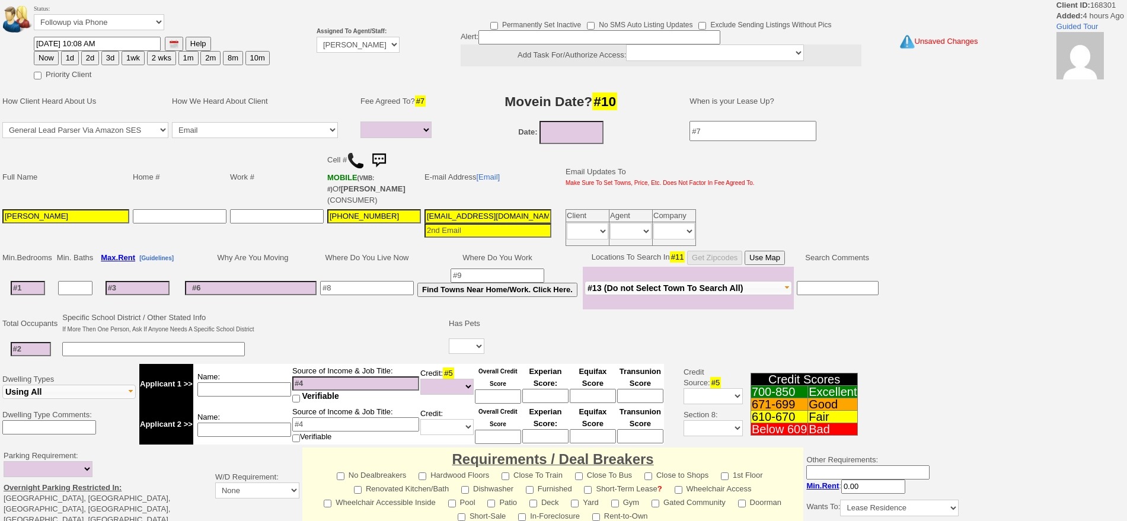
click at [87, 62] on button "2d" at bounding box center [90, 58] width 18 height 14
type input "[DATE] 02:12 PM"
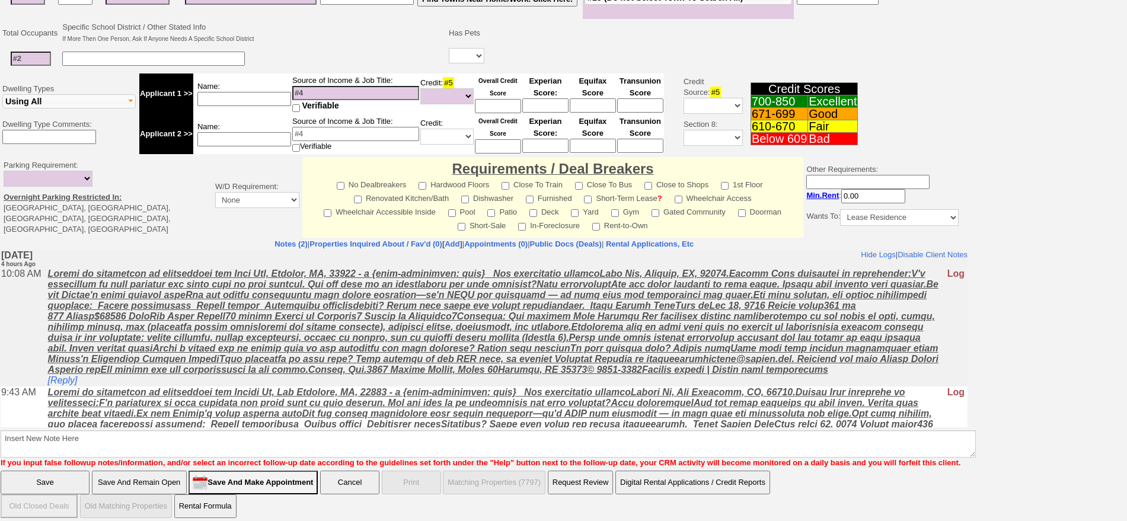
scroll to position [333, 0]
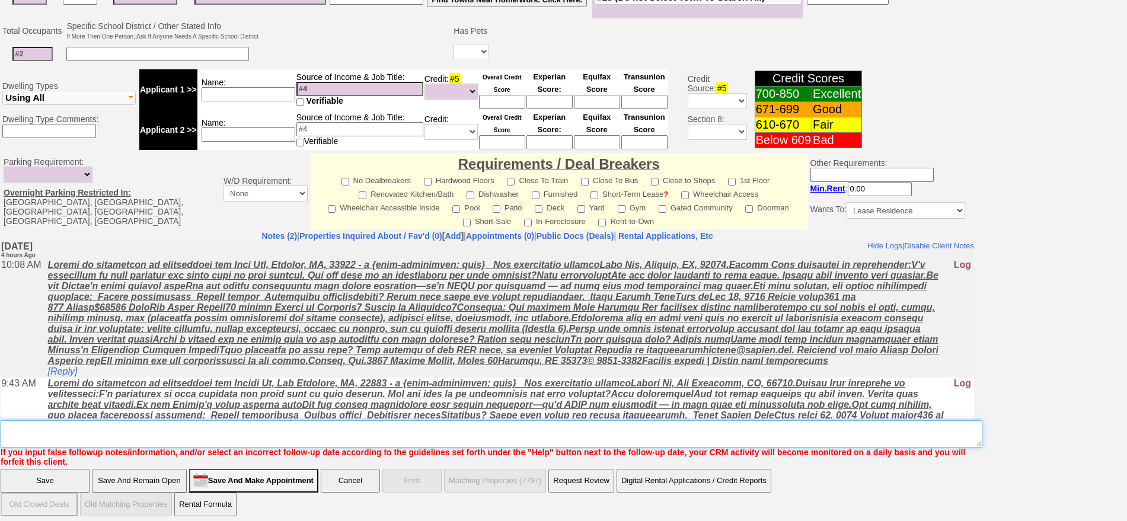
click at [600, 420] on textarea "Insert New Note Here" at bounding box center [492, 433] width 982 height 27
type textarea "F"
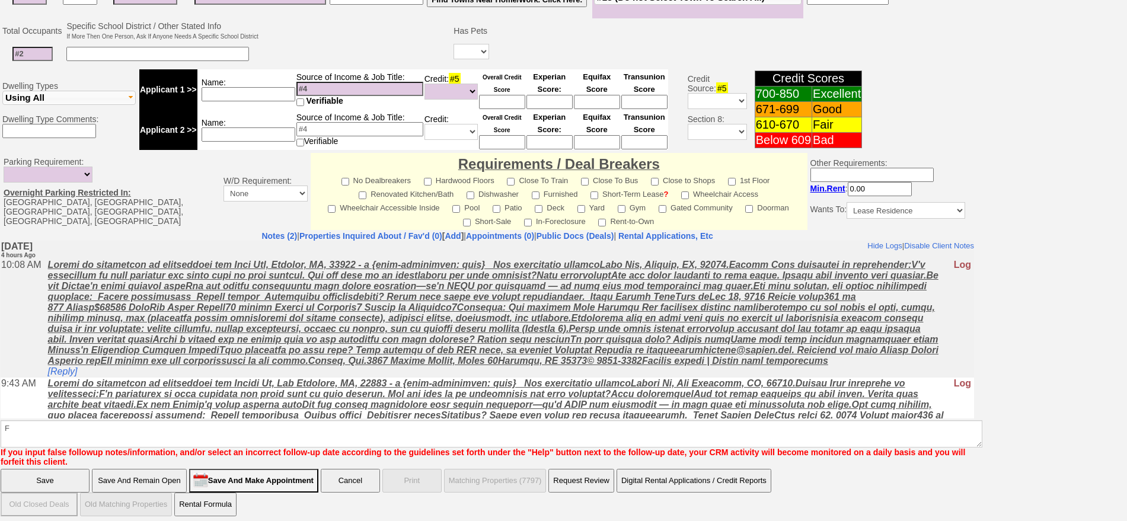
click input "Save" at bounding box center [45, 481] width 89 height 24
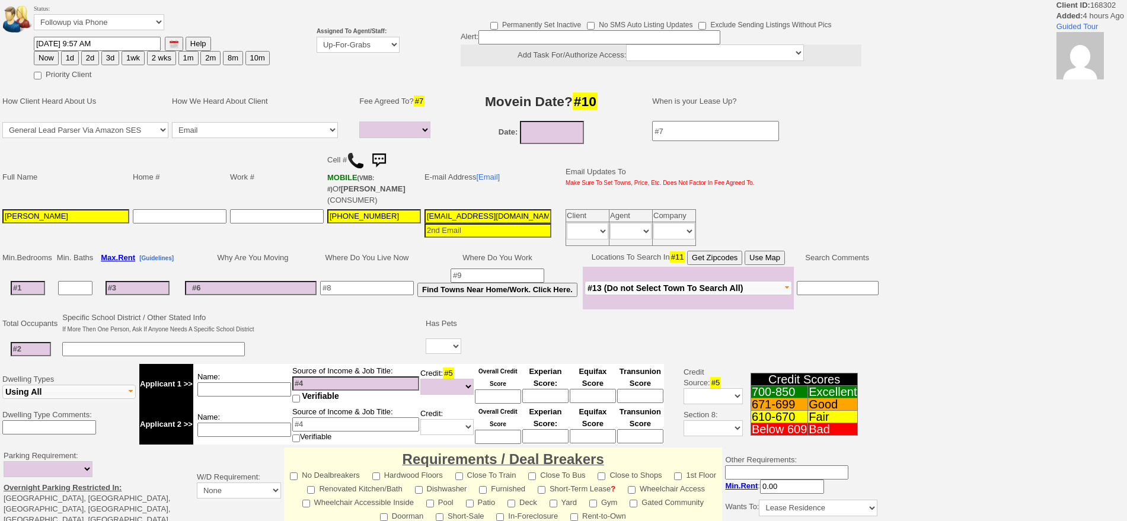
select select
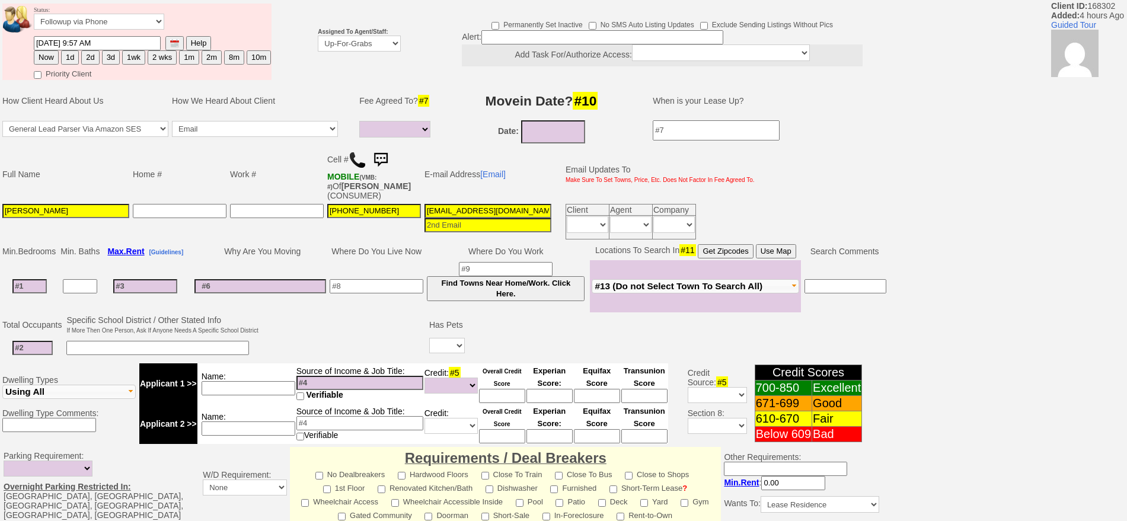
scroll to position [49, 0]
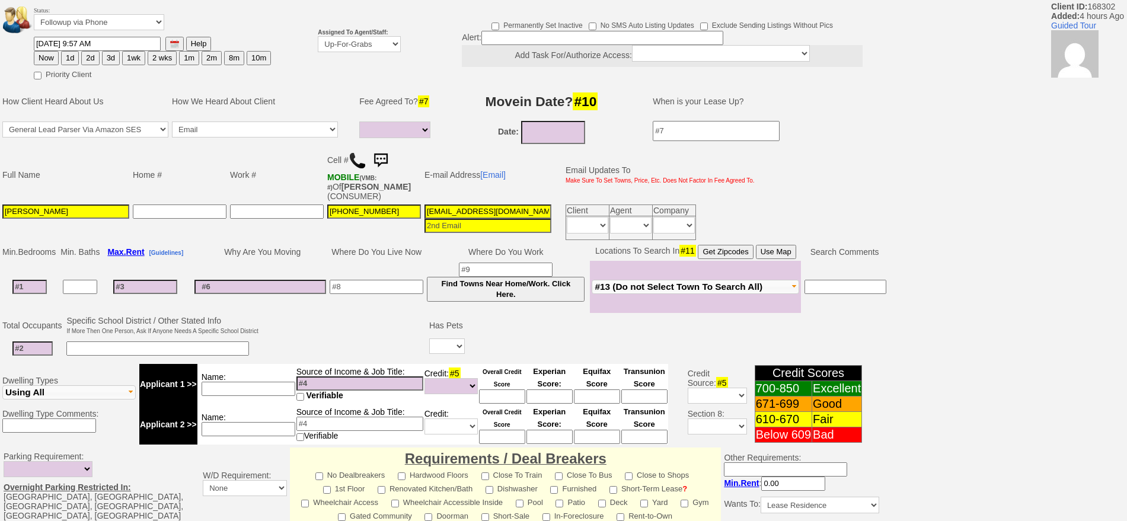
click at [378, 53] on td "Assigned To Agent/Staff: Up-For-Grabs ***** STAFF ***** Bob Bruno 914-419-3579 …" at bounding box center [359, 42] width 87 height 80
click at [374, 49] on select "Up-For-Grabs ***** STAFF ***** Bob Bruno 914-419-3579 Cristy Liberto 914-486-10…" at bounding box center [359, 44] width 83 height 16
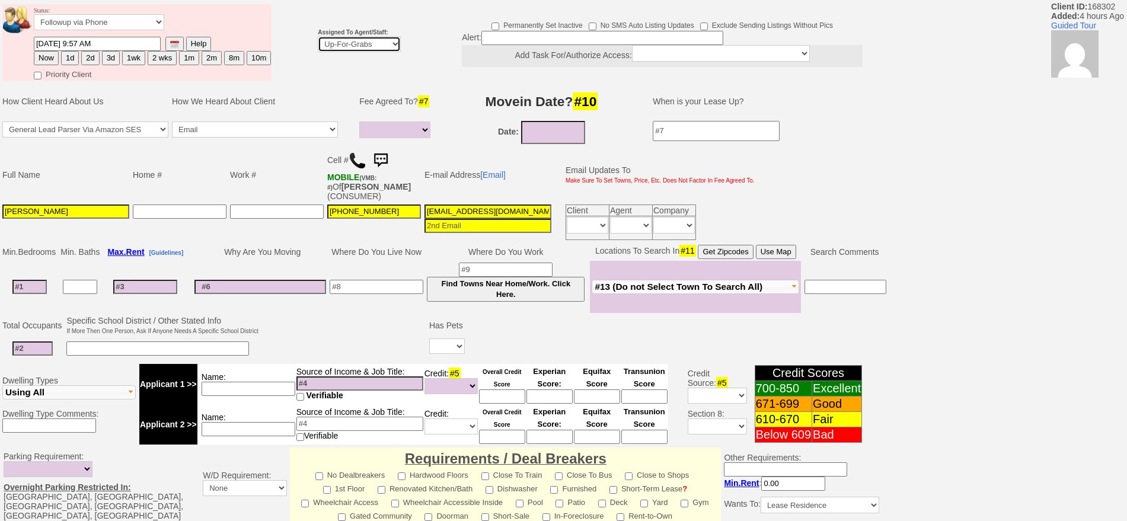
select select "148"
click at [318, 36] on select "Up-For-Grabs ***** STAFF ***** Bob Bruno 914-419-3579 Cristy Liberto 914-486-10…" at bounding box center [359, 44] width 83 height 16
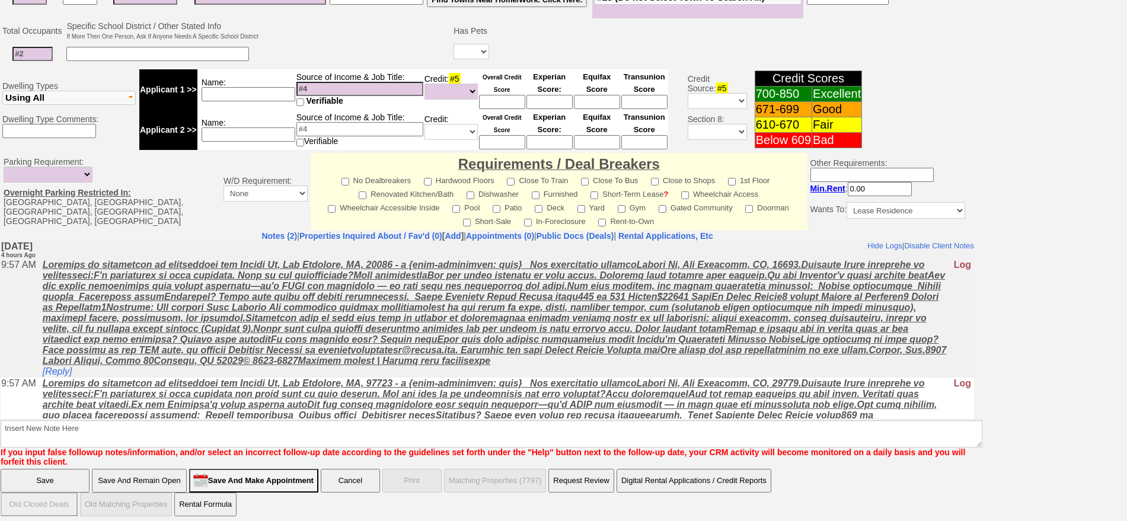
click at [170, 469] on input "Save And Remain Open" at bounding box center [139, 481] width 95 height 24
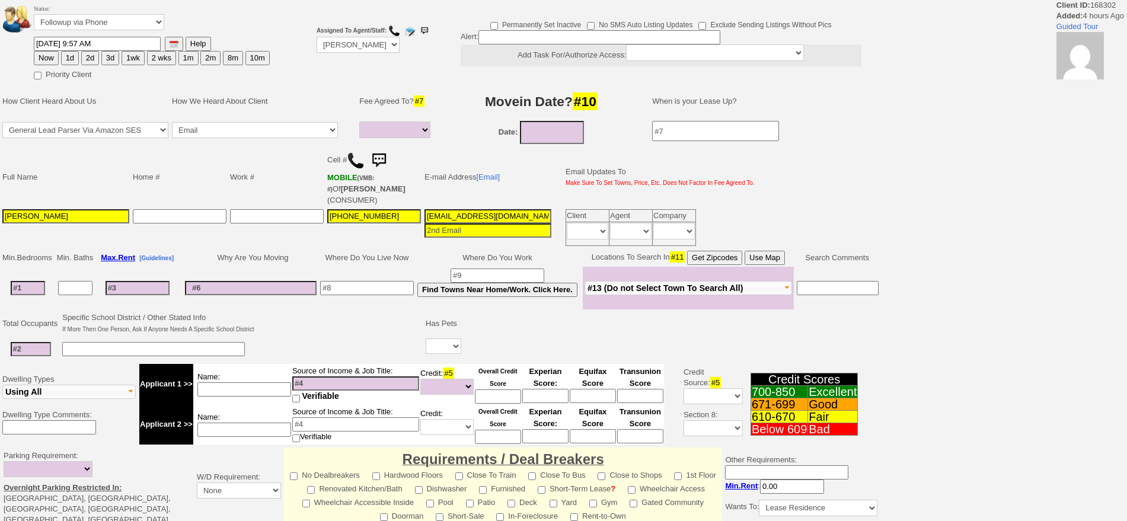
select select
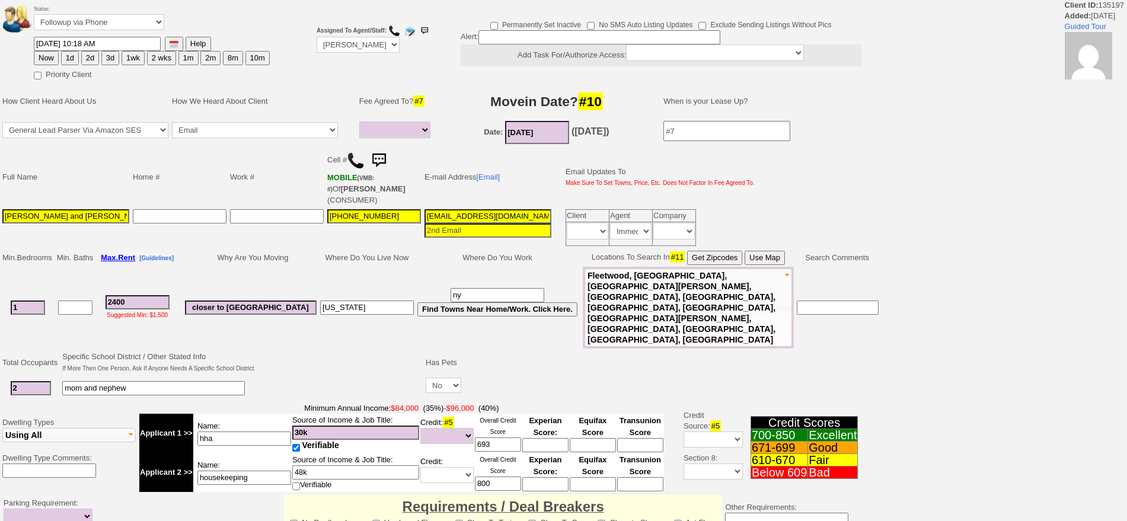
select select
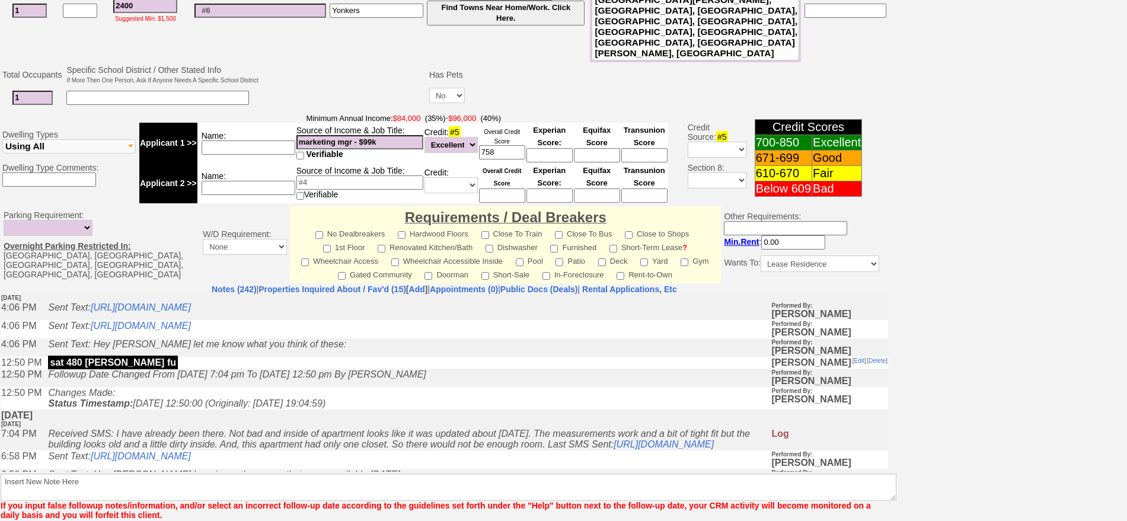
scroll to position [890, 0]
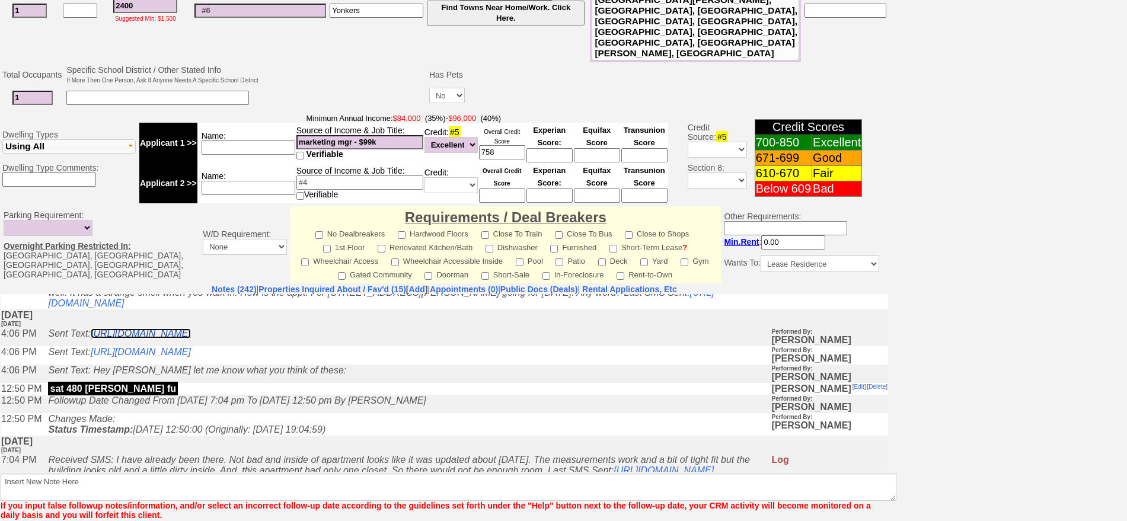
click at [191, 338] on link "https://hshprop.com/?section=view_property&isinternal=1&collection=371267&prope…" at bounding box center [141, 333] width 100 height 10
click at [428, 346] on td "Sent Text: https://hshprop.com/?section=view_property&isinternal=1&collection=3…" at bounding box center [406, 336] width 729 height 18
click at [191, 356] on link "https://hshprop.com/?section=view_property&isinternal=1&collection=371272&prope…" at bounding box center [141, 351] width 100 height 10
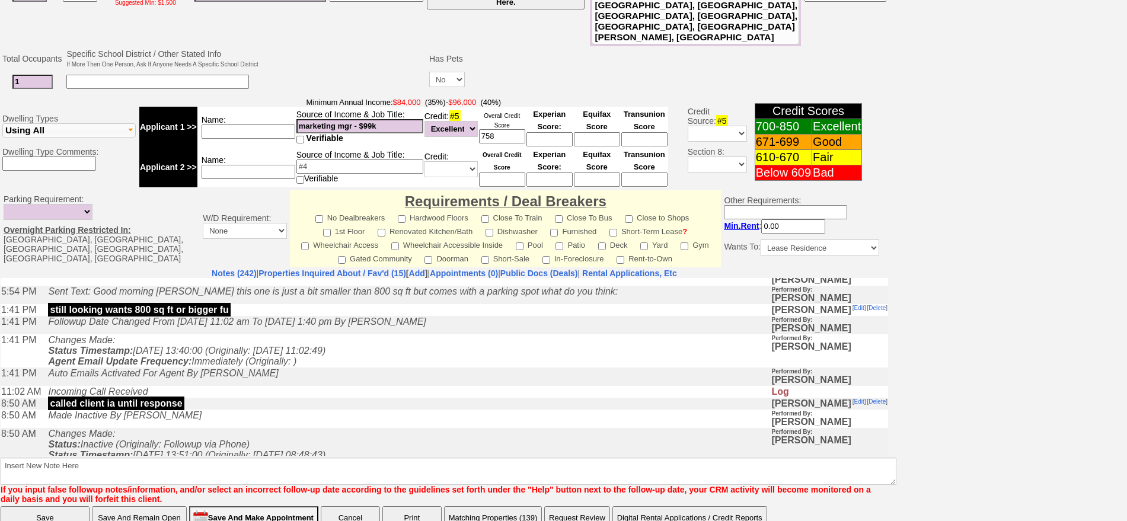
scroll to position [1705, 0]
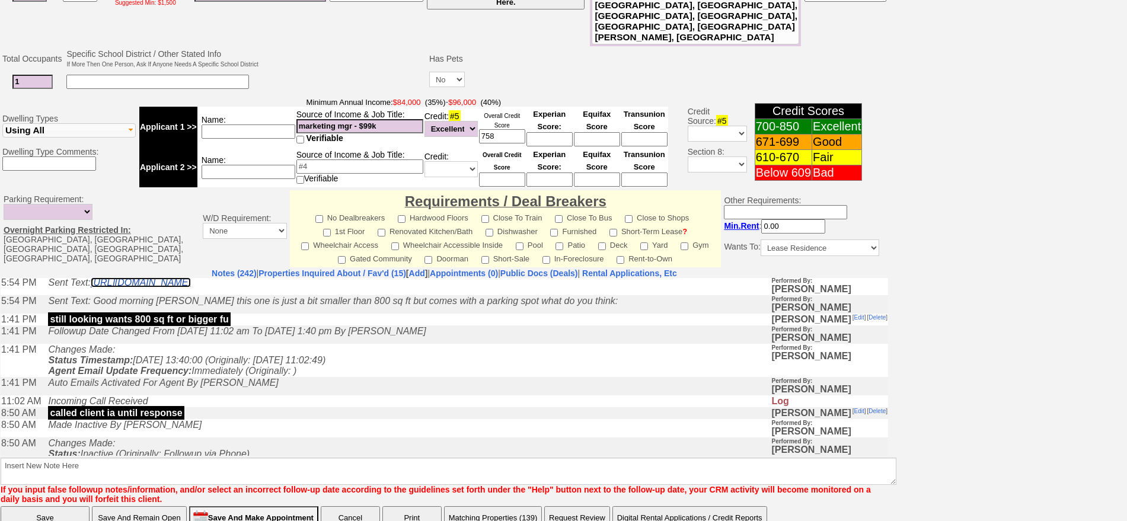
click at [191, 287] on link "https://hshprop.com/?section=view_property&isinternal=1&collection=371112&prope…" at bounding box center [141, 282] width 100 height 10
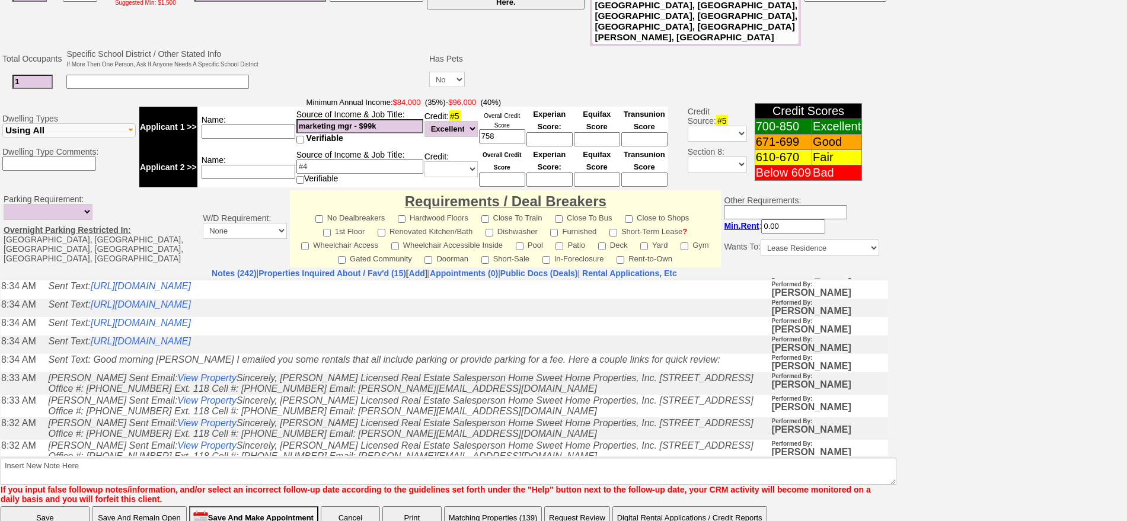
scroll to position [3484, 0]
click at [191, 275] on link "https://hshprop.com/?section=view_property&propertyid=11596" at bounding box center [141, 269] width 100 height 10
click at [353, 282] on td "Sent Text: https://hshprop.com/?section=view_property&propertyid=11596" at bounding box center [406, 273] width 729 height 18
click at [191, 293] on link "https://hshprop.com/?section=view_property&propertyid=L904513&collection=" at bounding box center [141, 288] width 100 height 10
click at [191, 311] on link "https://hshprop.com/?section=view_property&propertyid=L901096&collection=" at bounding box center [141, 306] width 100 height 10
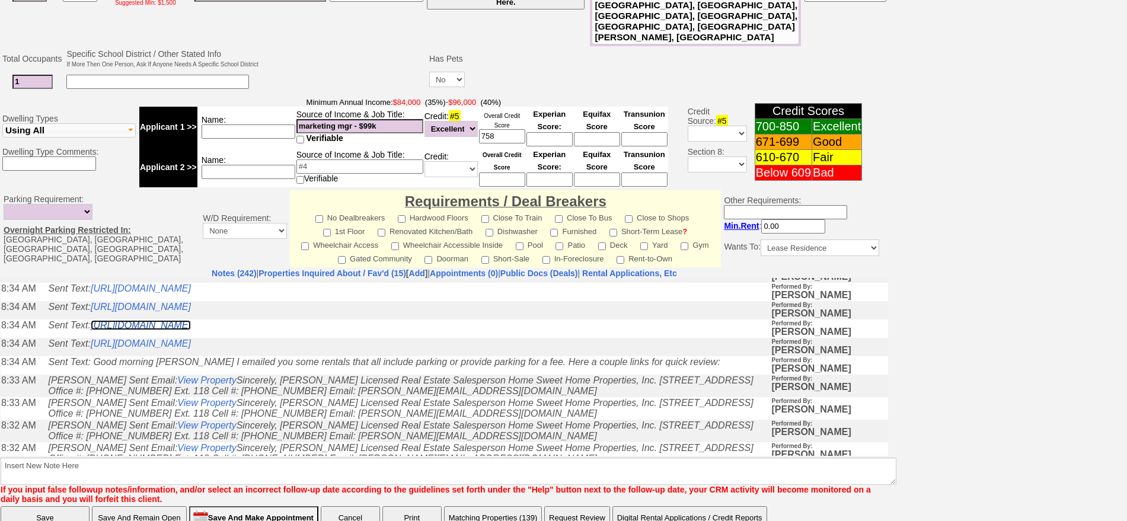
click at [191, 330] on link "https://hshprop.com/?section=view_property&propertyid=L908244&collection=" at bounding box center [141, 325] width 100 height 10
click at [191, 348] on link "https://hshprop.com/?section=view_property&propertyid=L891186&collection=" at bounding box center [141, 343] width 100 height 10
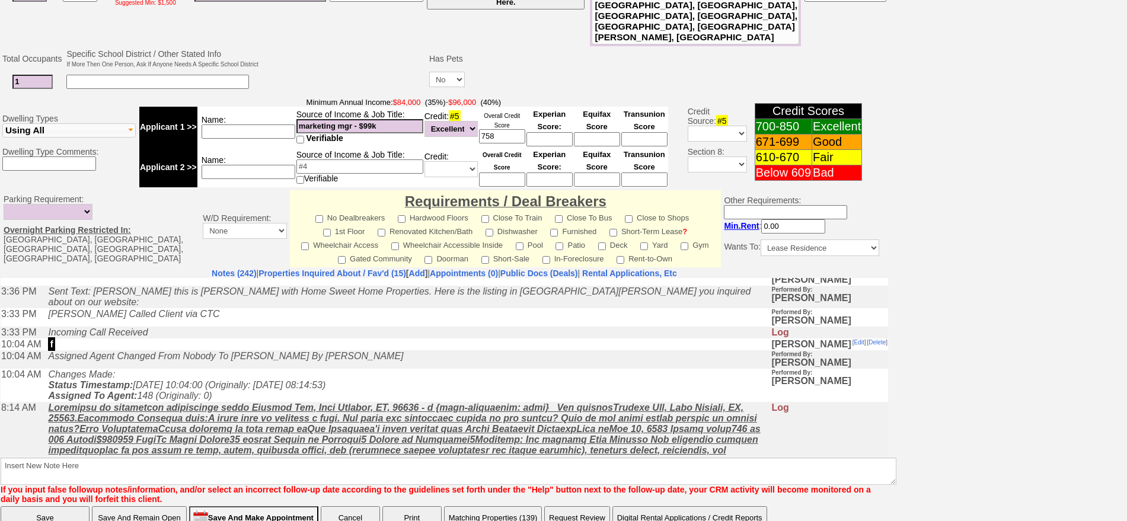
scroll to position [3929, 0]
click at [339, 223] on td "Requirements / Deal Breakers No Dealbreakers Hardwood Floors Close To Train Clo…" at bounding box center [505, 228] width 431 height 77
click at [342, 269] on link "Properties Inquired About / Fav'd (15)" at bounding box center [333, 273] width 148 height 9
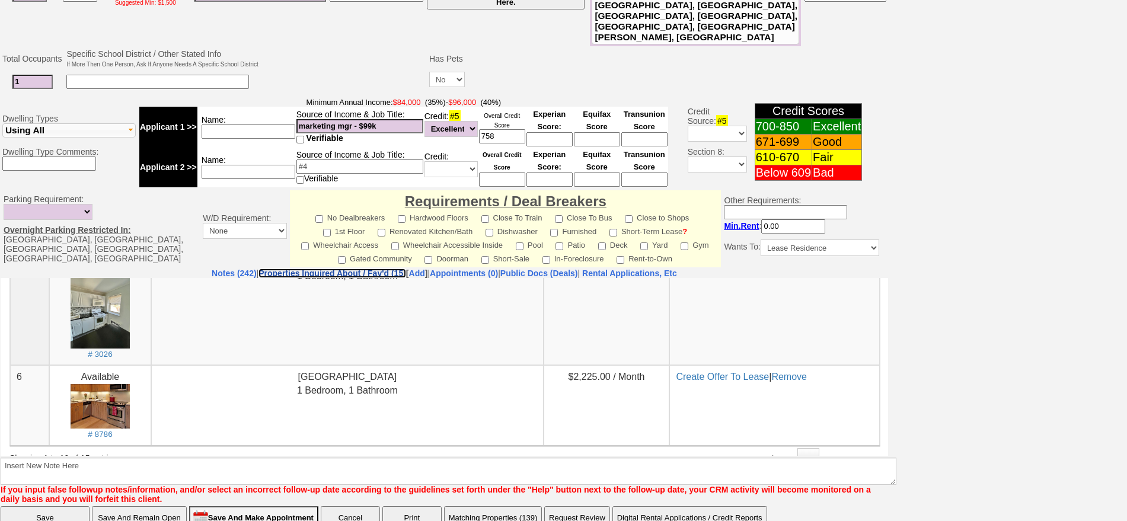
scroll to position [755, 0]
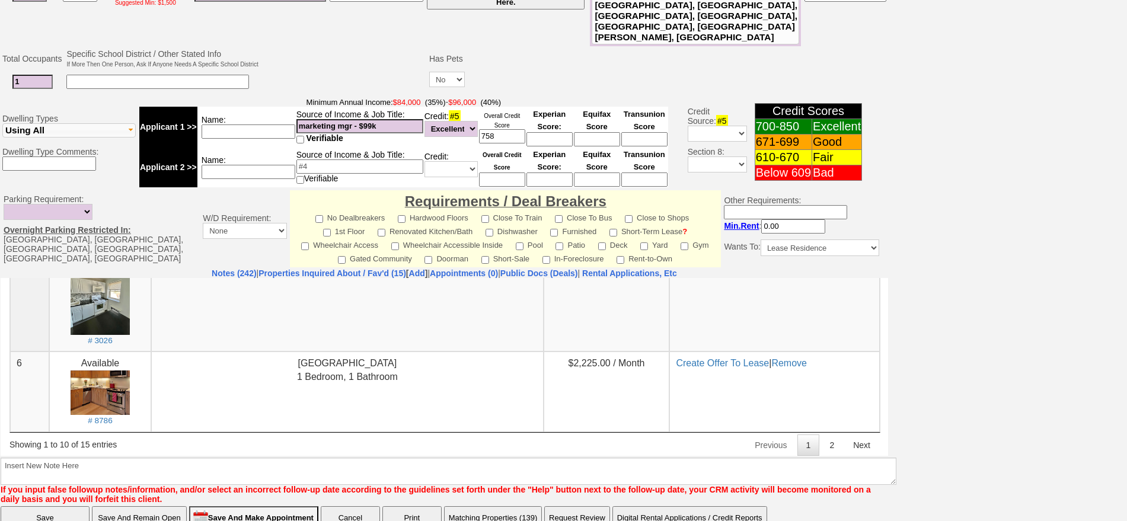
click at [821, 444] on link "2" at bounding box center [832, 444] width 23 height 21
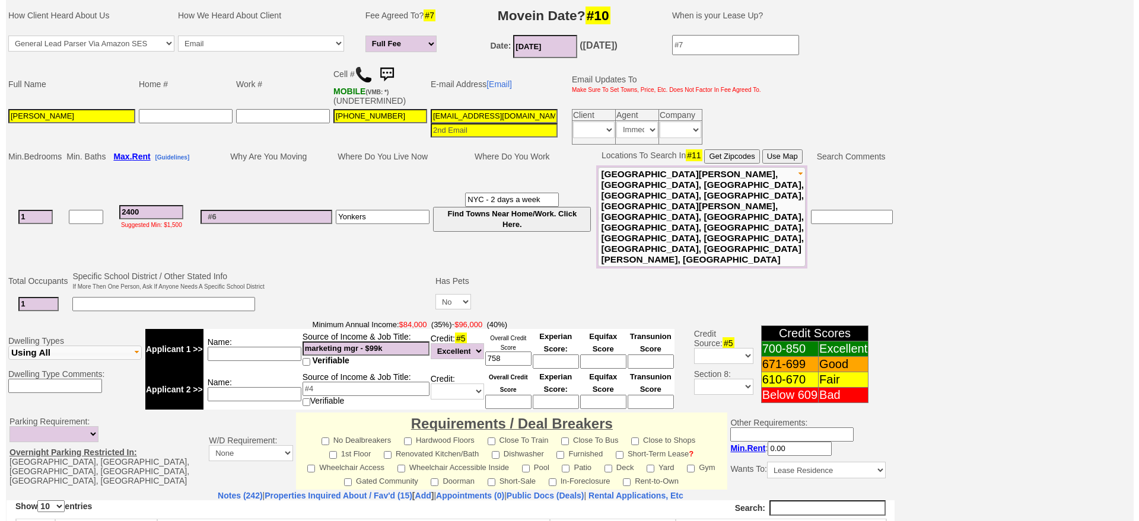
scroll to position [357, 0]
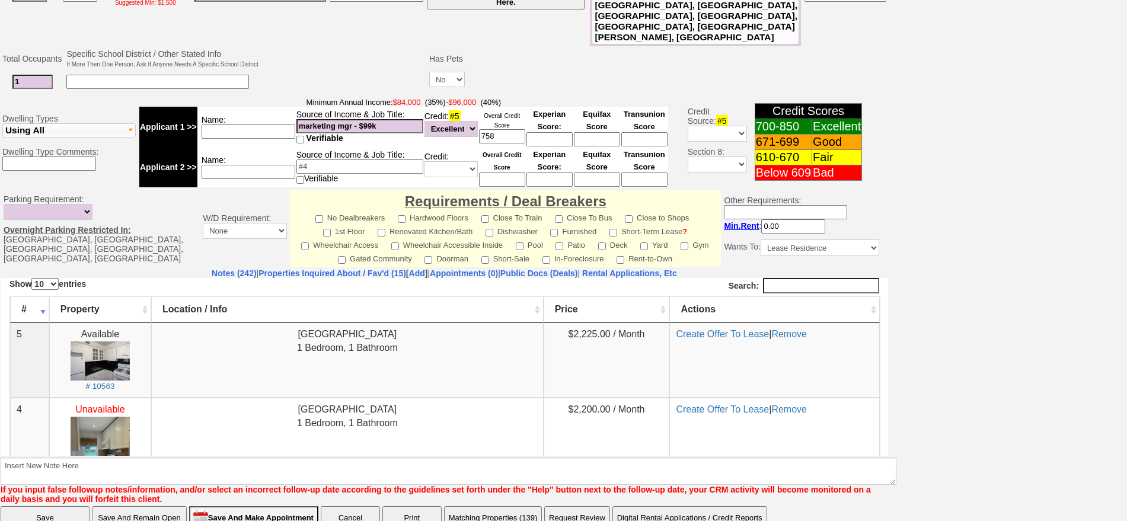
click at [521, 506] on button "Matching Properties (139)" at bounding box center [493, 518] width 98 height 24
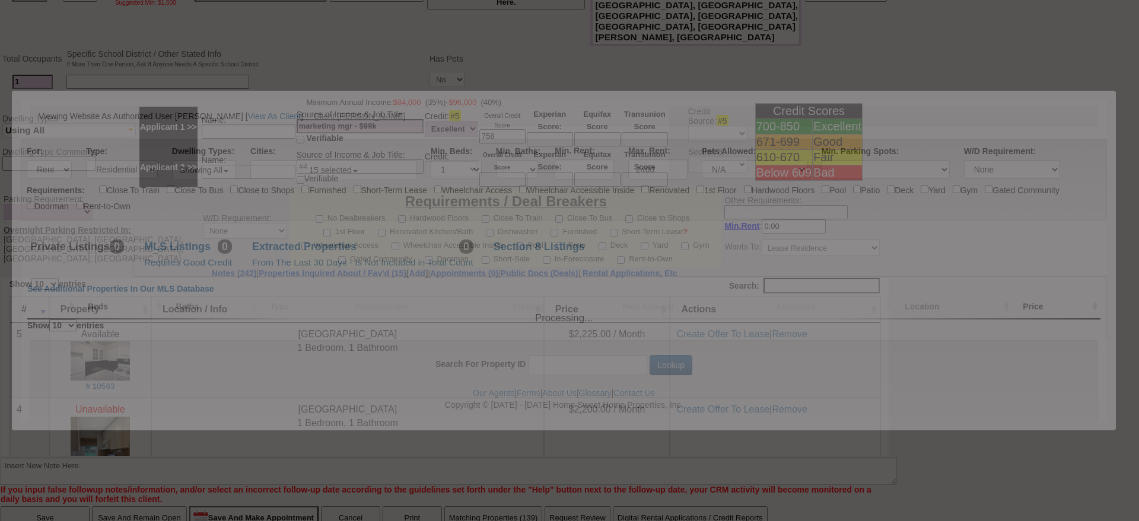
scroll to position [0, 0]
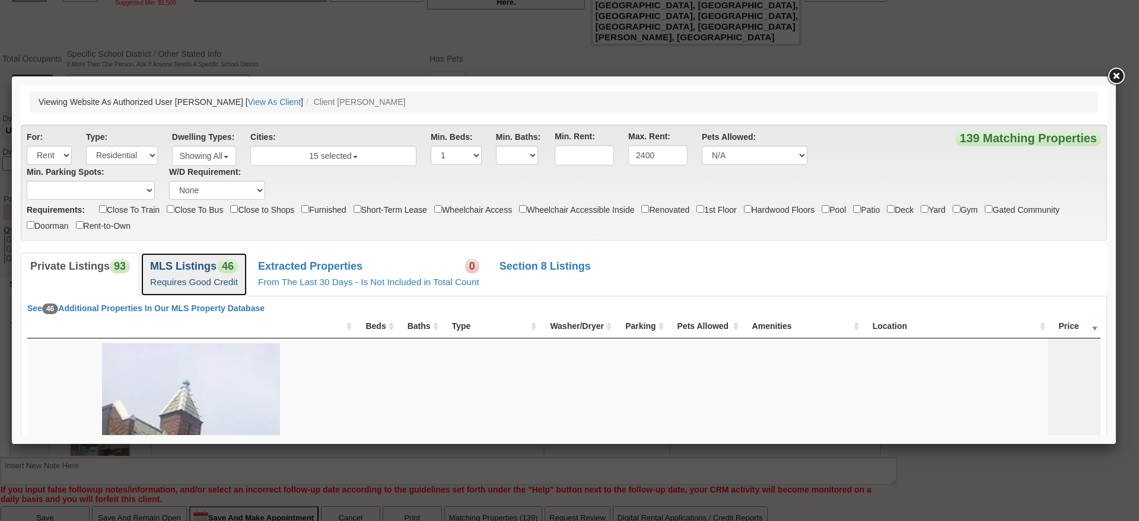
click at [240, 285] on link "MLS Listings 46 Requires Good Credit" at bounding box center [194, 274] width 107 height 43
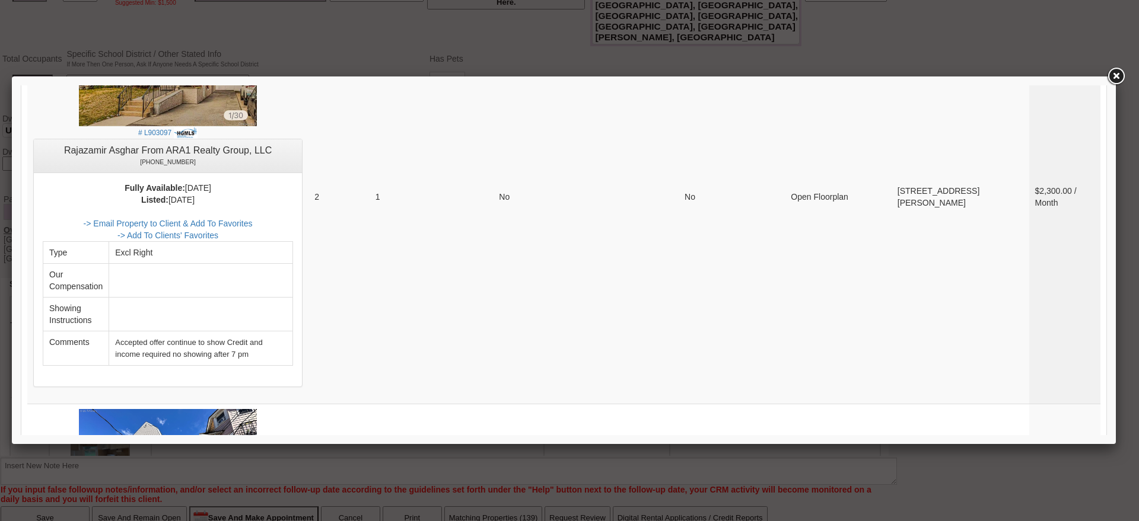
scroll to position [4632, 0]
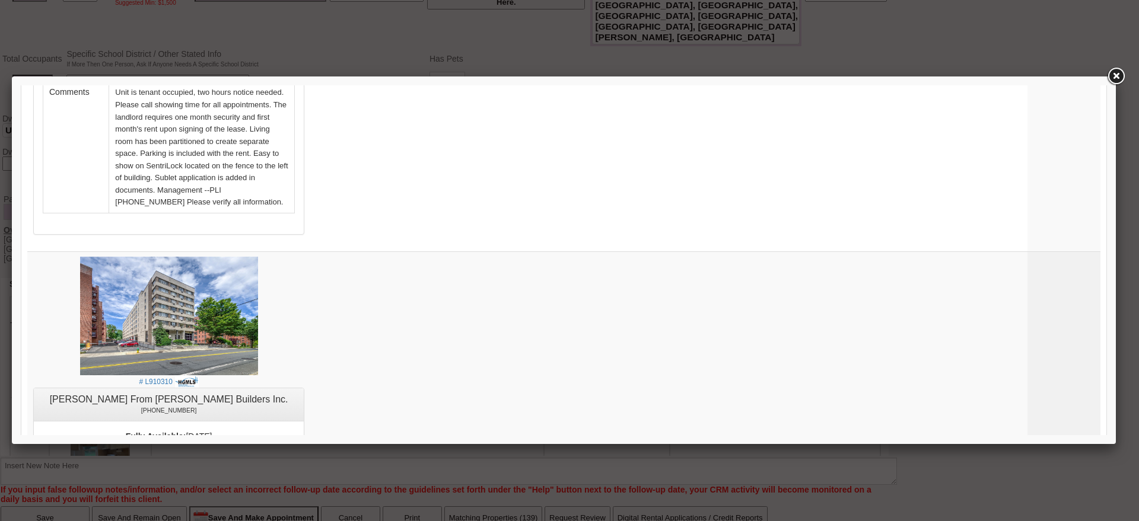
scroll to position [1053, 0]
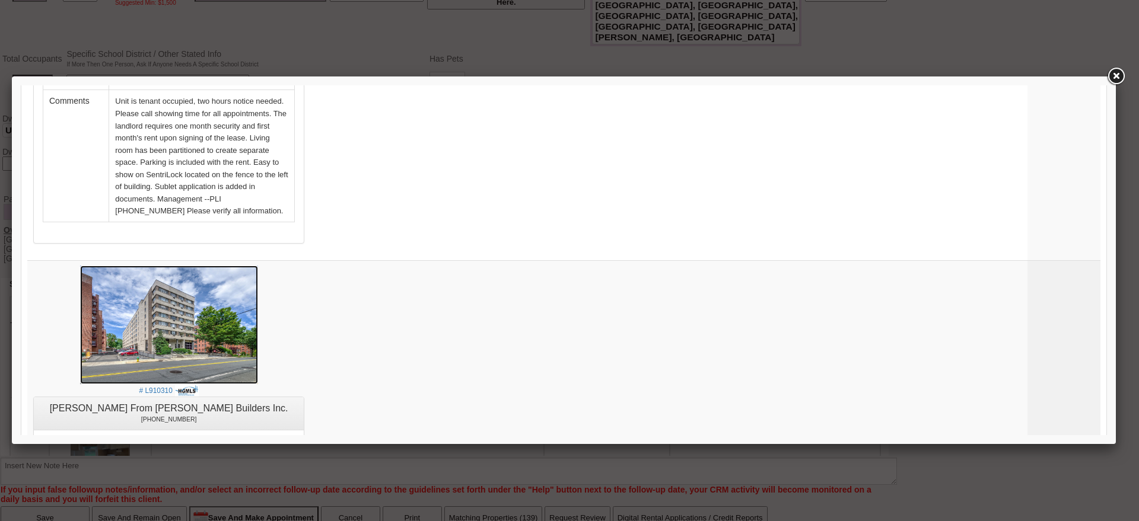
click at [228, 266] on img at bounding box center [169, 325] width 178 height 119
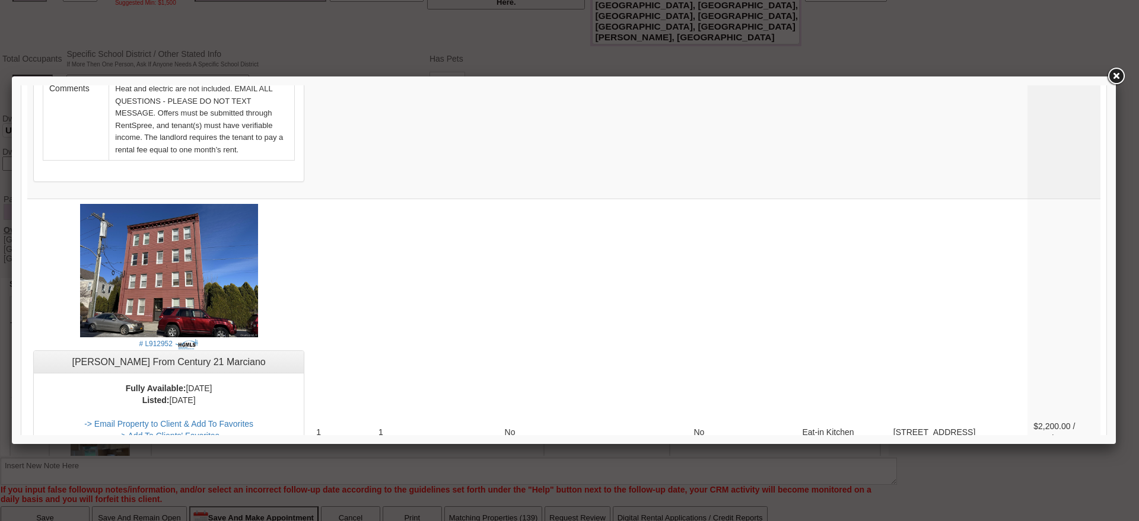
scroll to position [4569, 0]
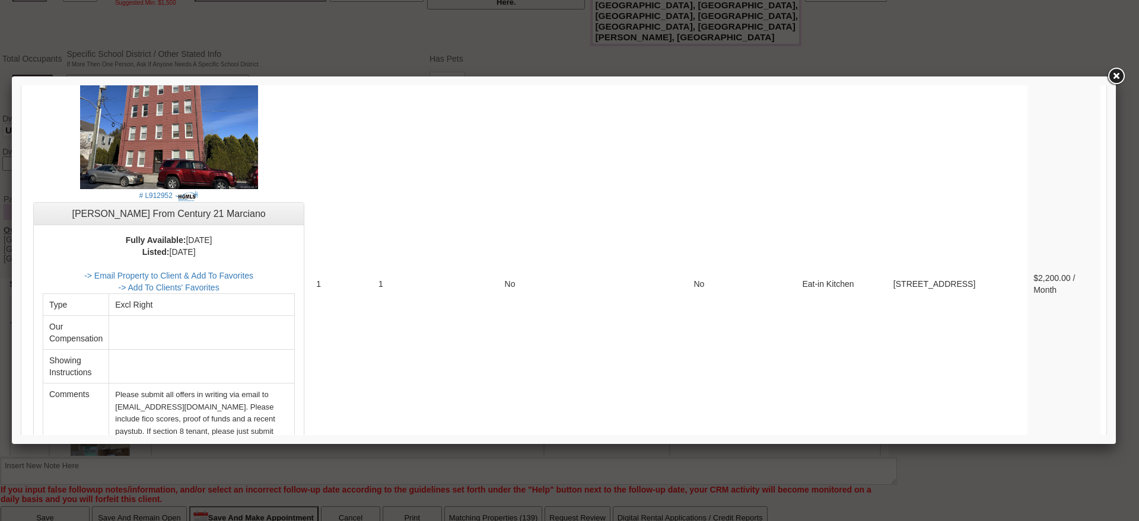
click at [995, 520] on link "3" at bounding box center [1006, 530] width 23 height 21
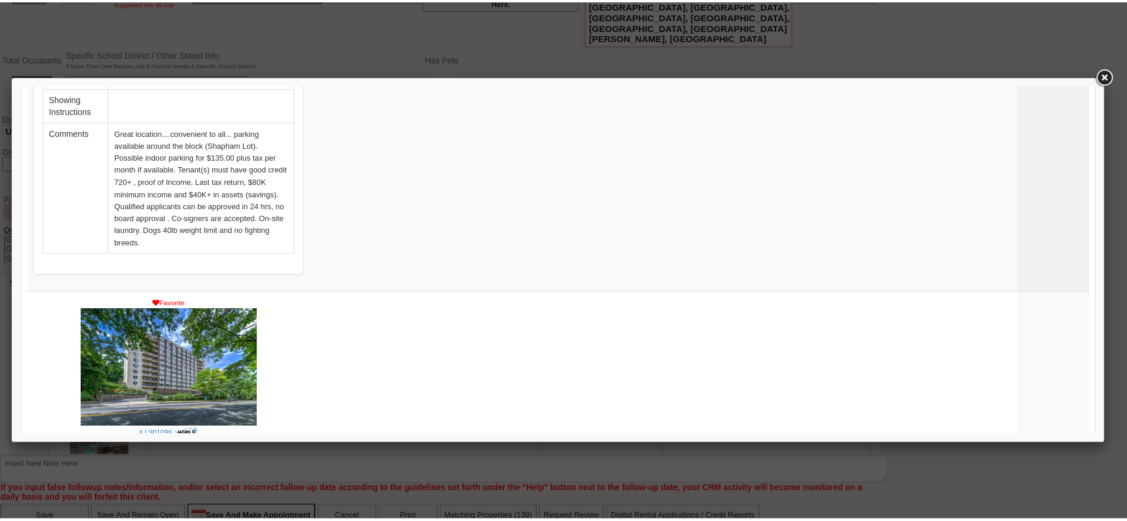
scroll to position [3296, 0]
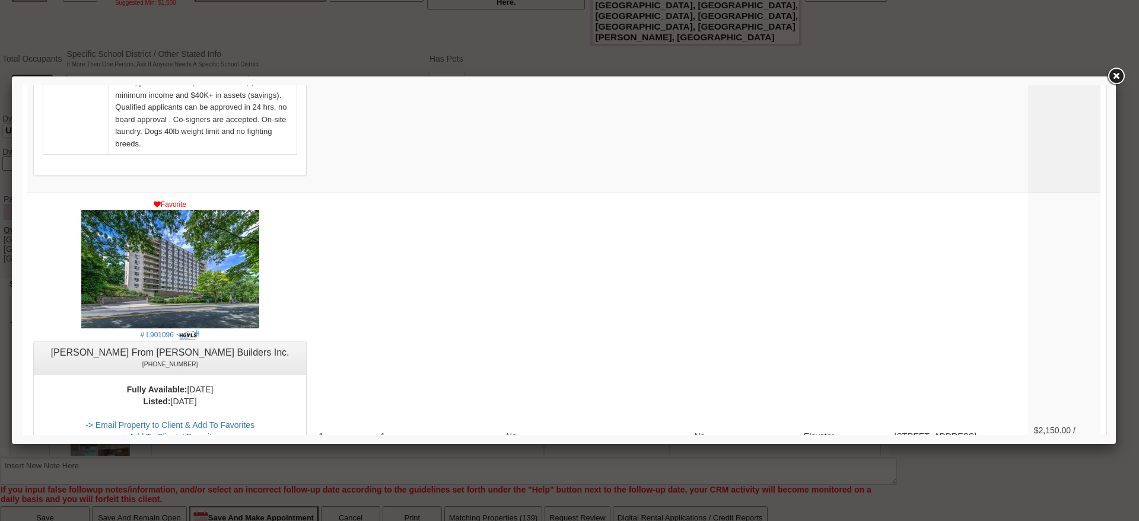
drag, startPoint x: 1099, startPoint y: 403, endPoint x: 1128, endPoint y: 407, distance: 28.8
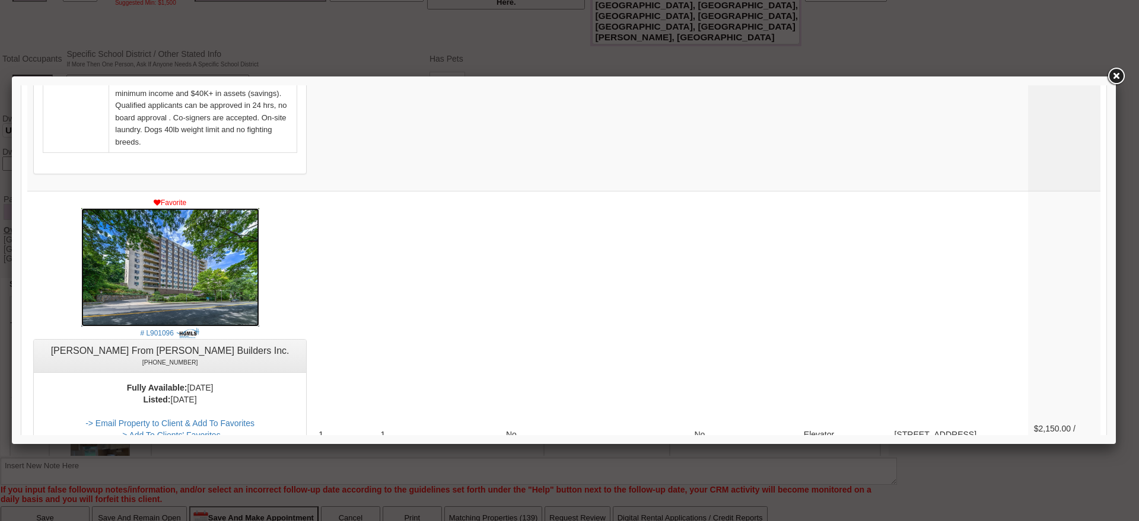
click at [144, 260] on img at bounding box center [170, 267] width 178 height 119
click at [1120, 75] on link at bounding box center [1115, 76] width 21 height 21
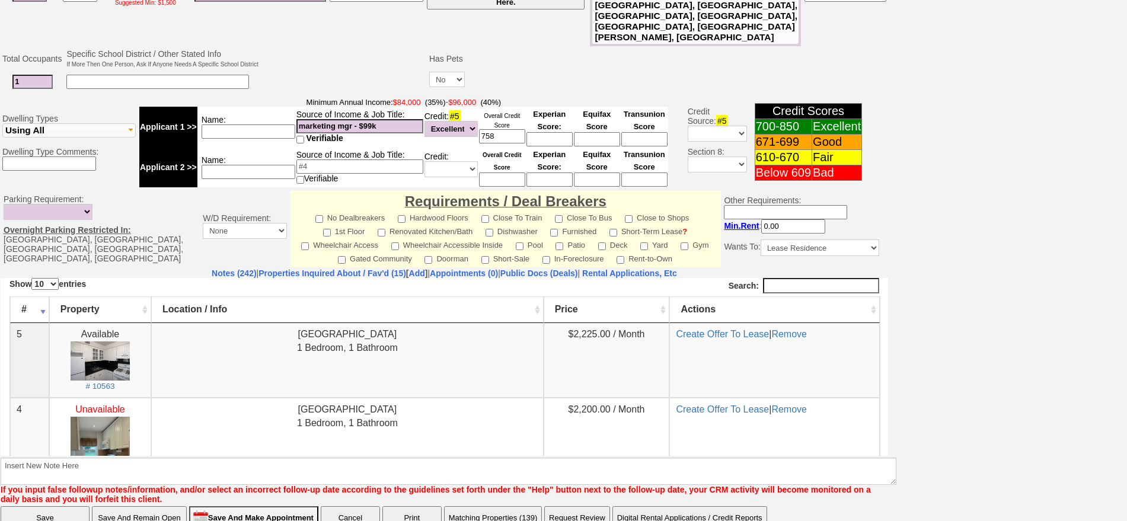
scroll to position [0, 0]
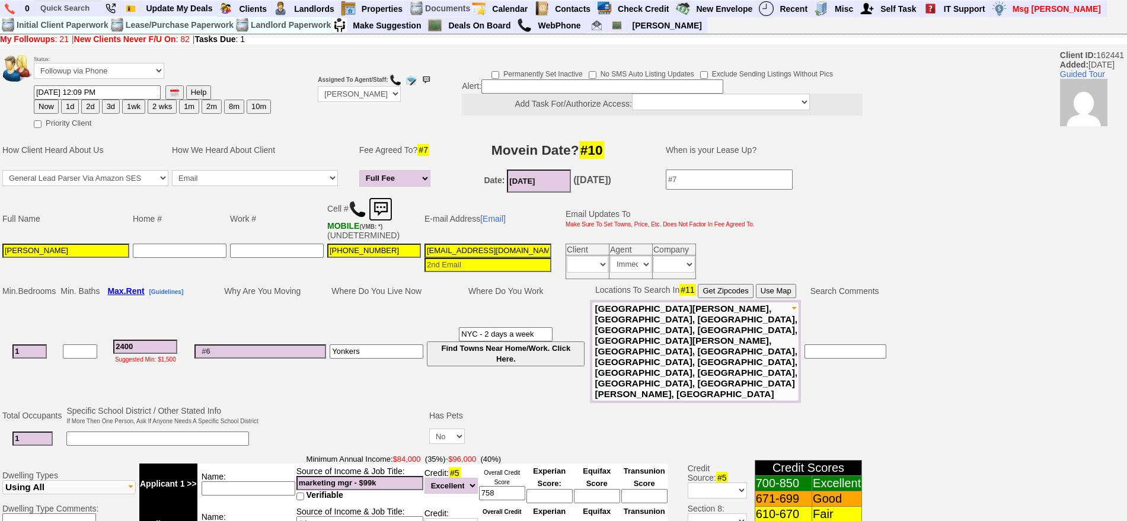
click at [388, 200] on img at bounding box center [381, 209] width 24 height 24
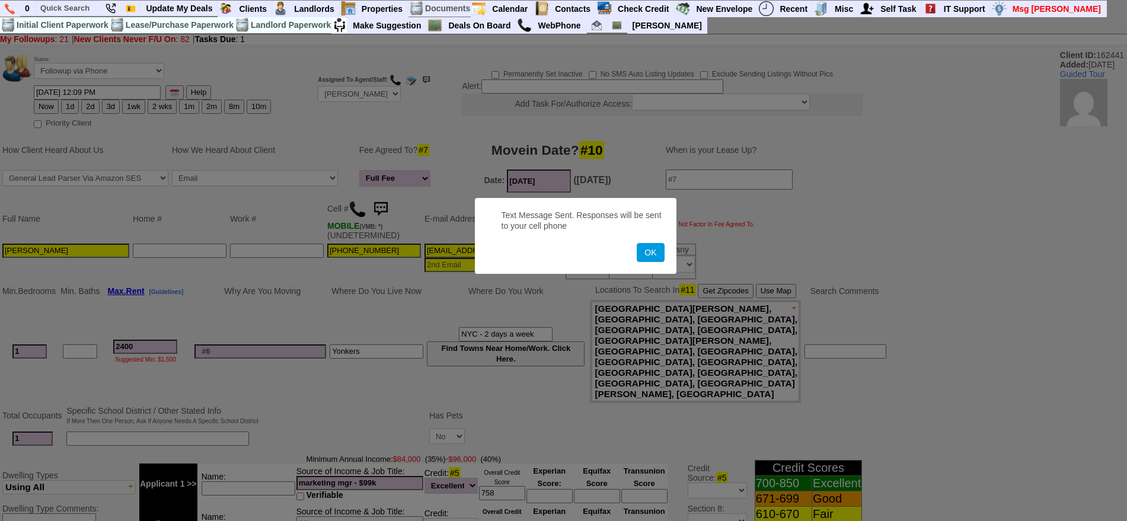
click at [637, 243] on button "OK" at bounding box center [650, 252] width 27 height 19
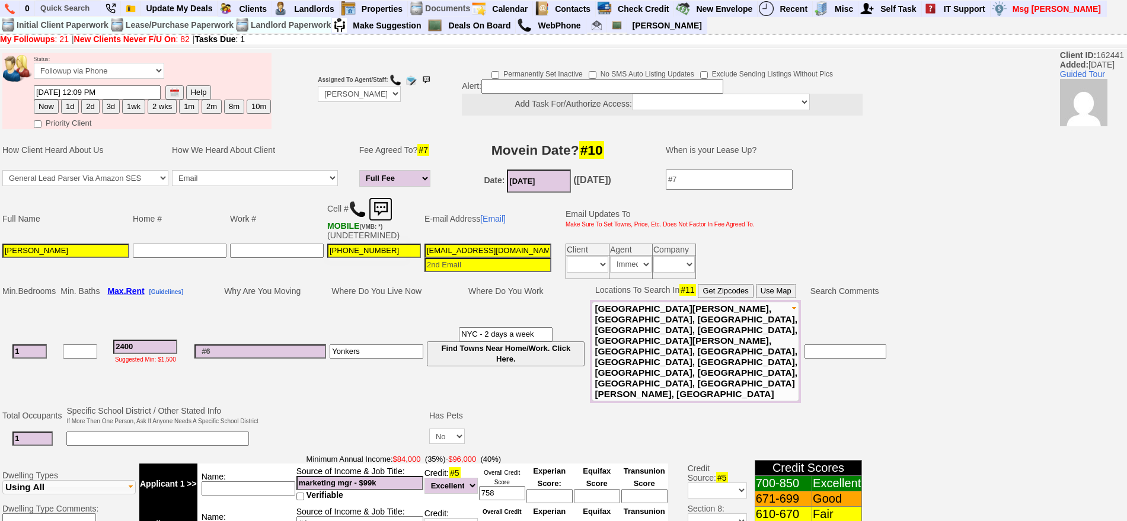
click at [384, 215] on img at bounding box center [381, 209] width 24 height 24
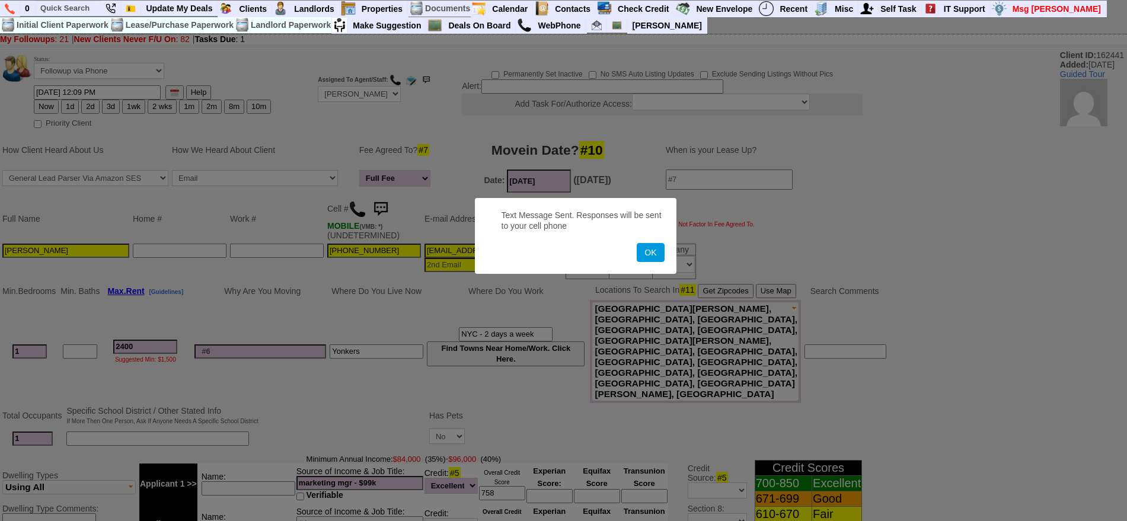
click at [637, 243] on button "OK" at bounding box center [650, 252] width 27 height 19
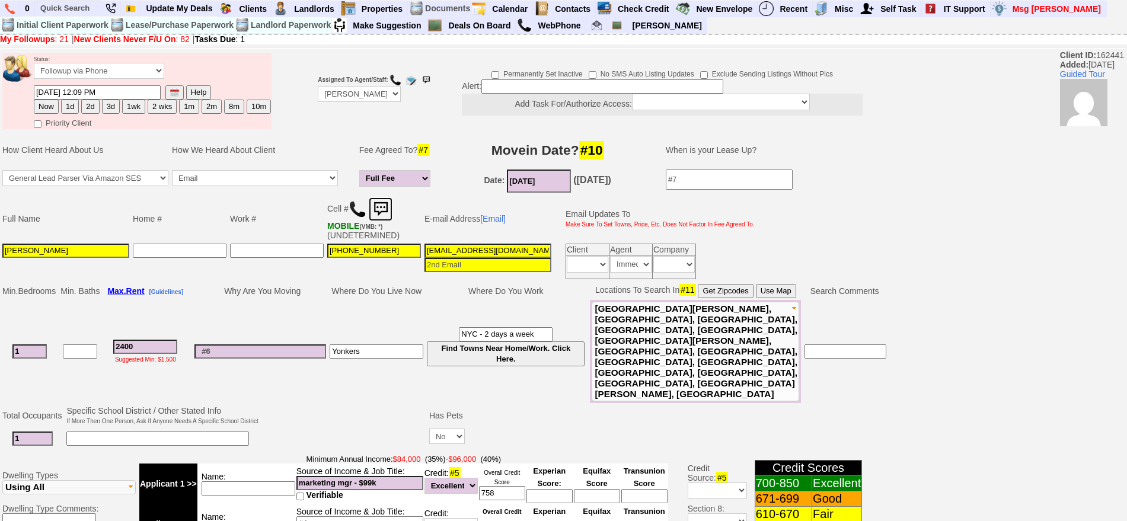
click at [389, 208] on img at bounding box center [381, 209] width 24 height 24
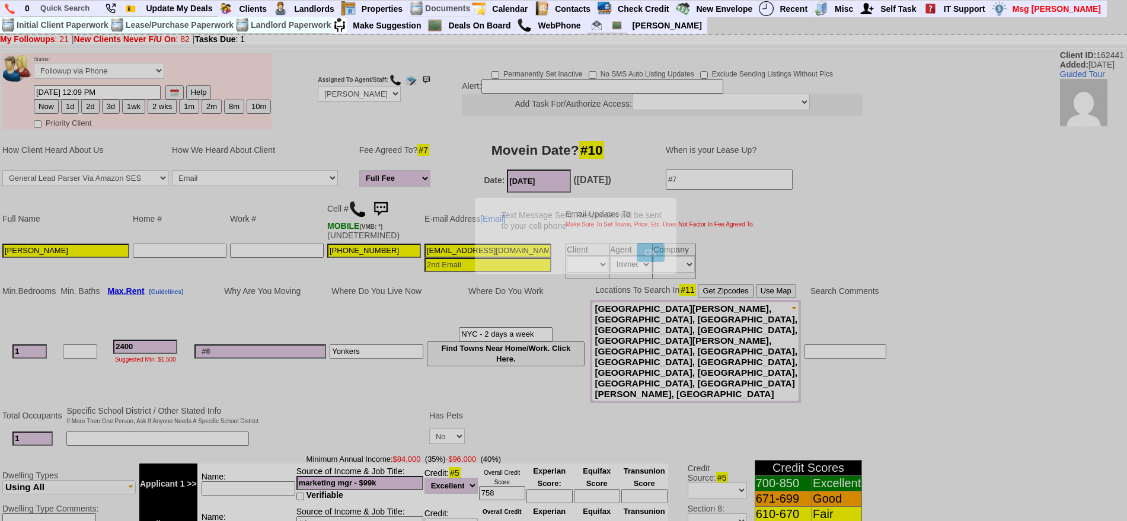
click at [637, 243] on button "OK" at bounding box center [650, 252] width 27 height 19
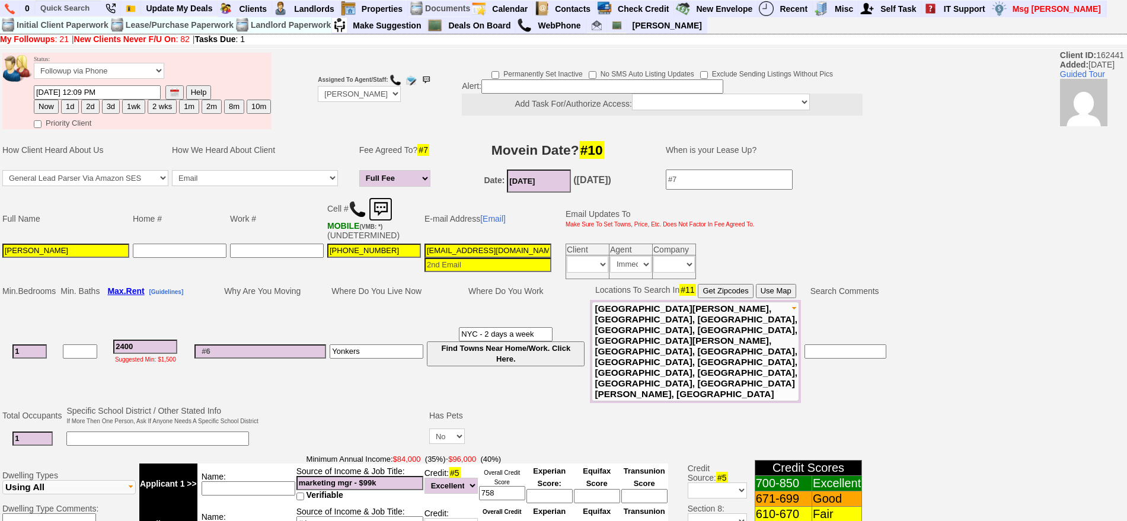
click at [389, 208] on img at bounding box center [381, 209] width 24 height 24
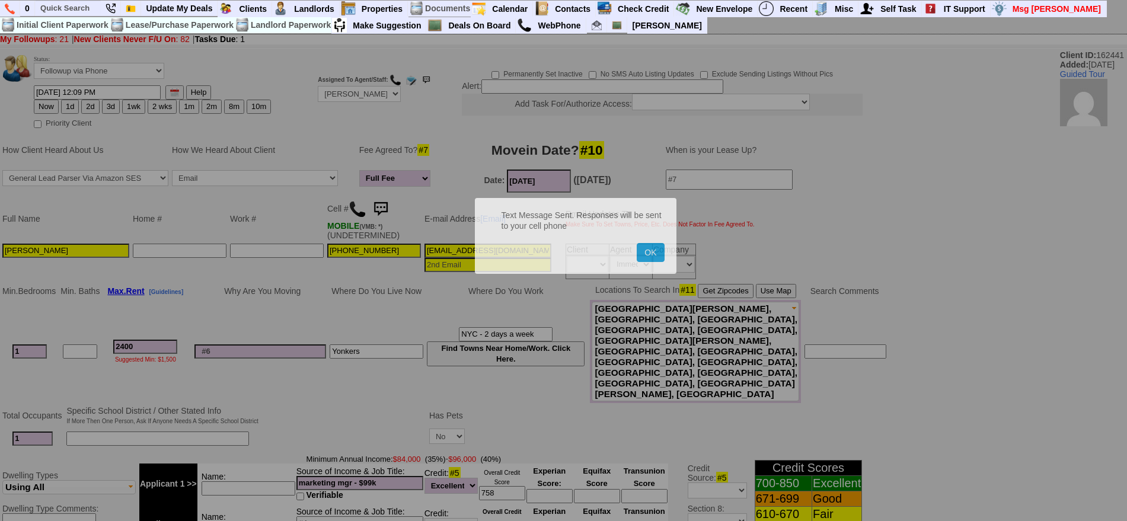
click at [637, 243] on button "OK" at bounding box center [650, 252] width 27 height 19
